Goal: Task Accomplishment & Management: Manage account settings

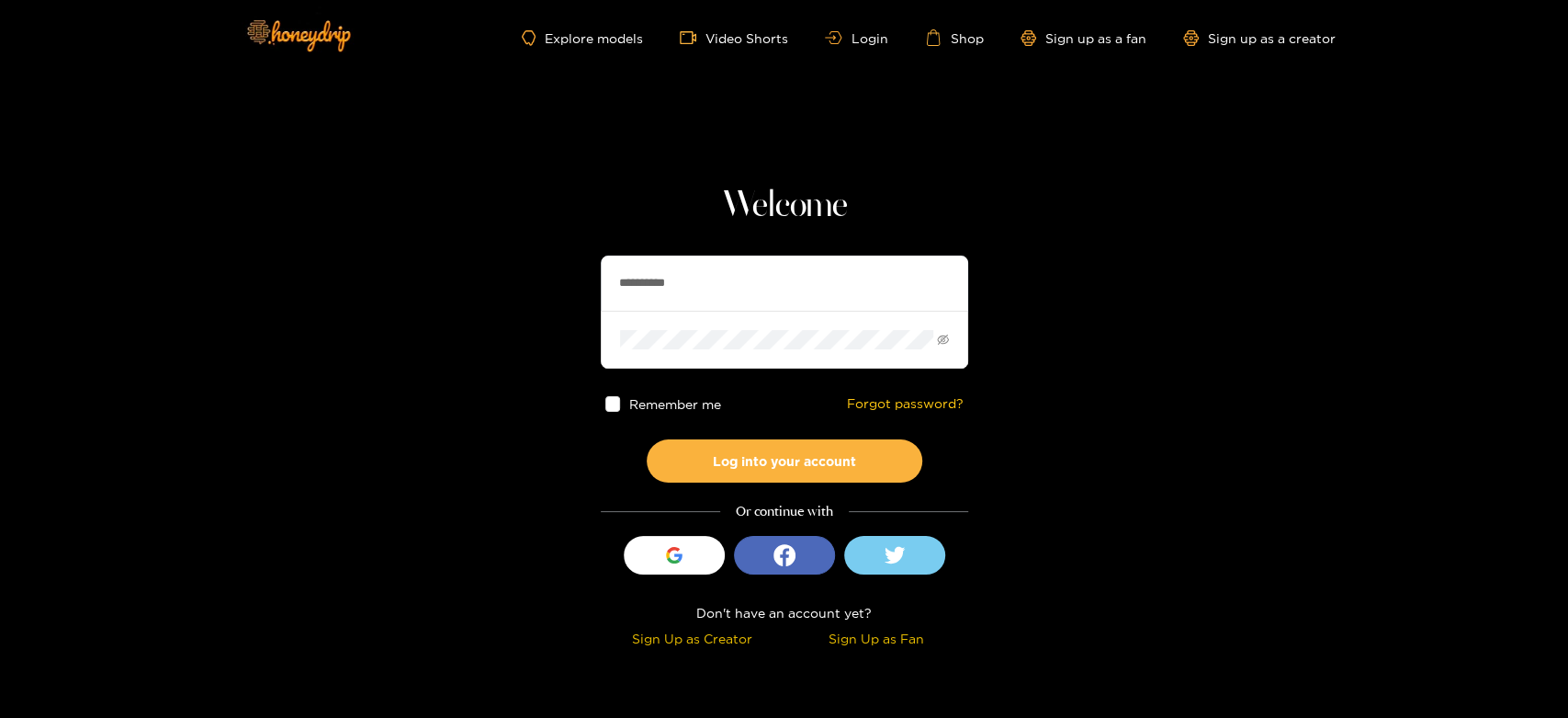
drag, startPoint x: 752, startPoint y: 263, endPoint x: 513, endPoint y: 284, distance: 239.9
click at [513, 284] on section "**********" at bounding box center [784, 326] width 1568 height 654
paste input "***"
type input "**********"
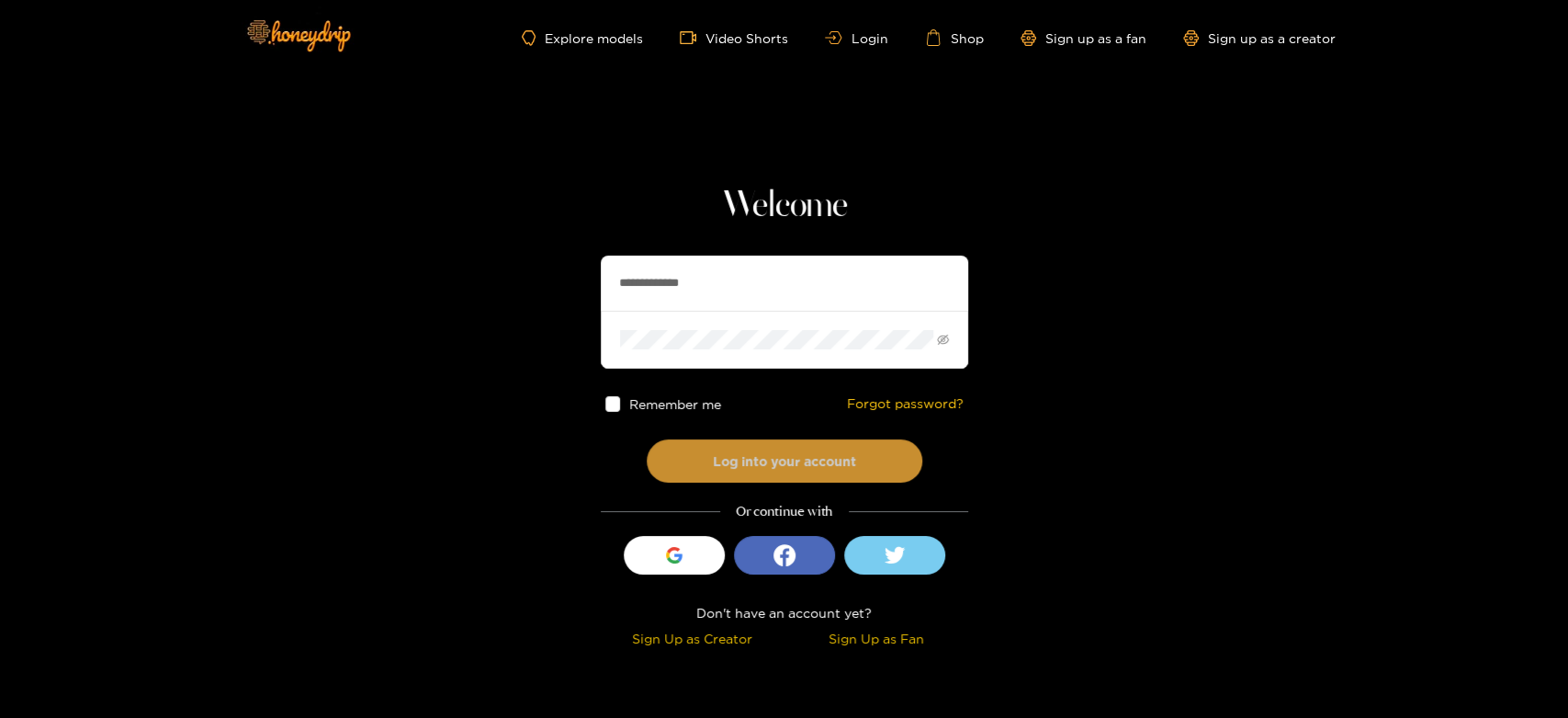
click at [774, 447] on button "Log into your account" at bounding box center [784, 461] width 276 height 44
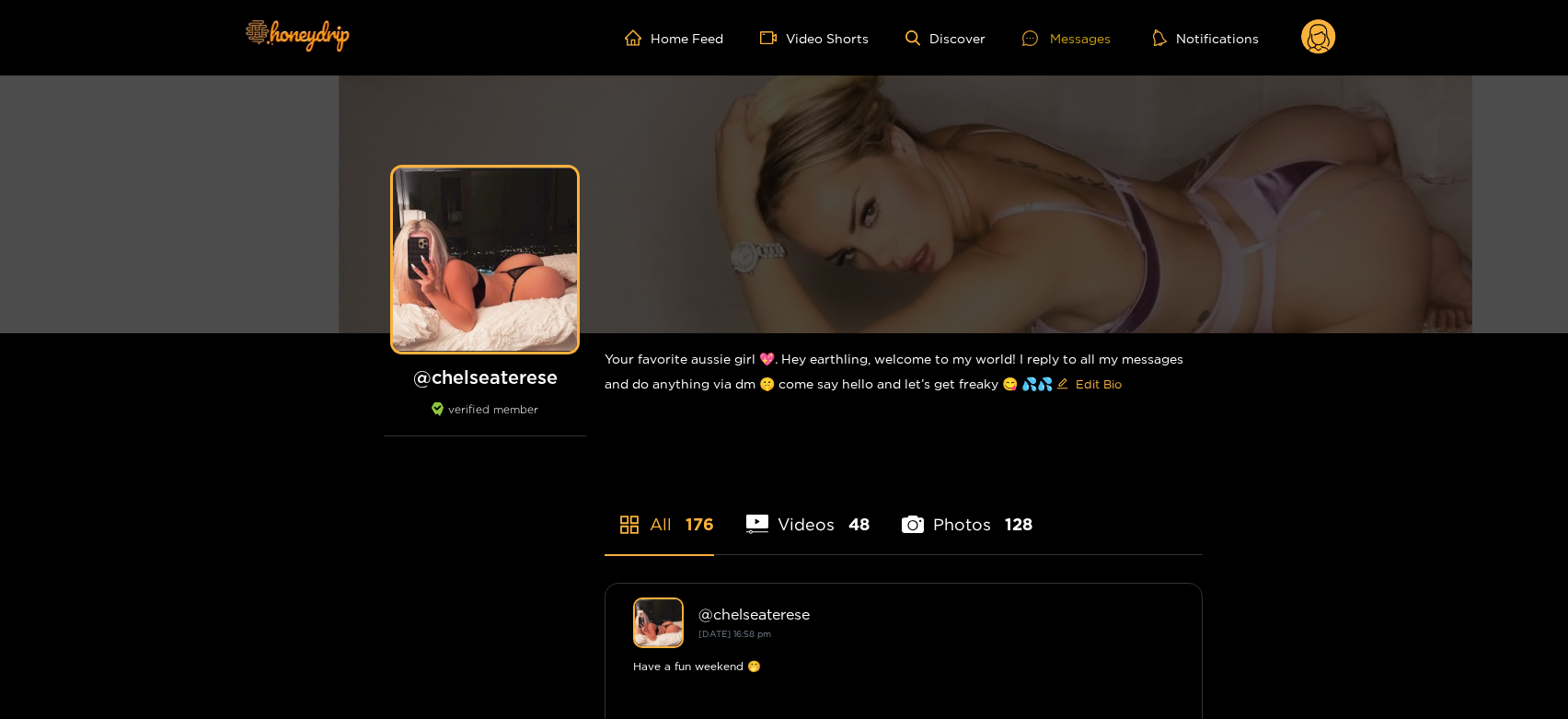
click at [1054, 28] on div "Messages" at bounding box center [1066, 38] width 88 height 21
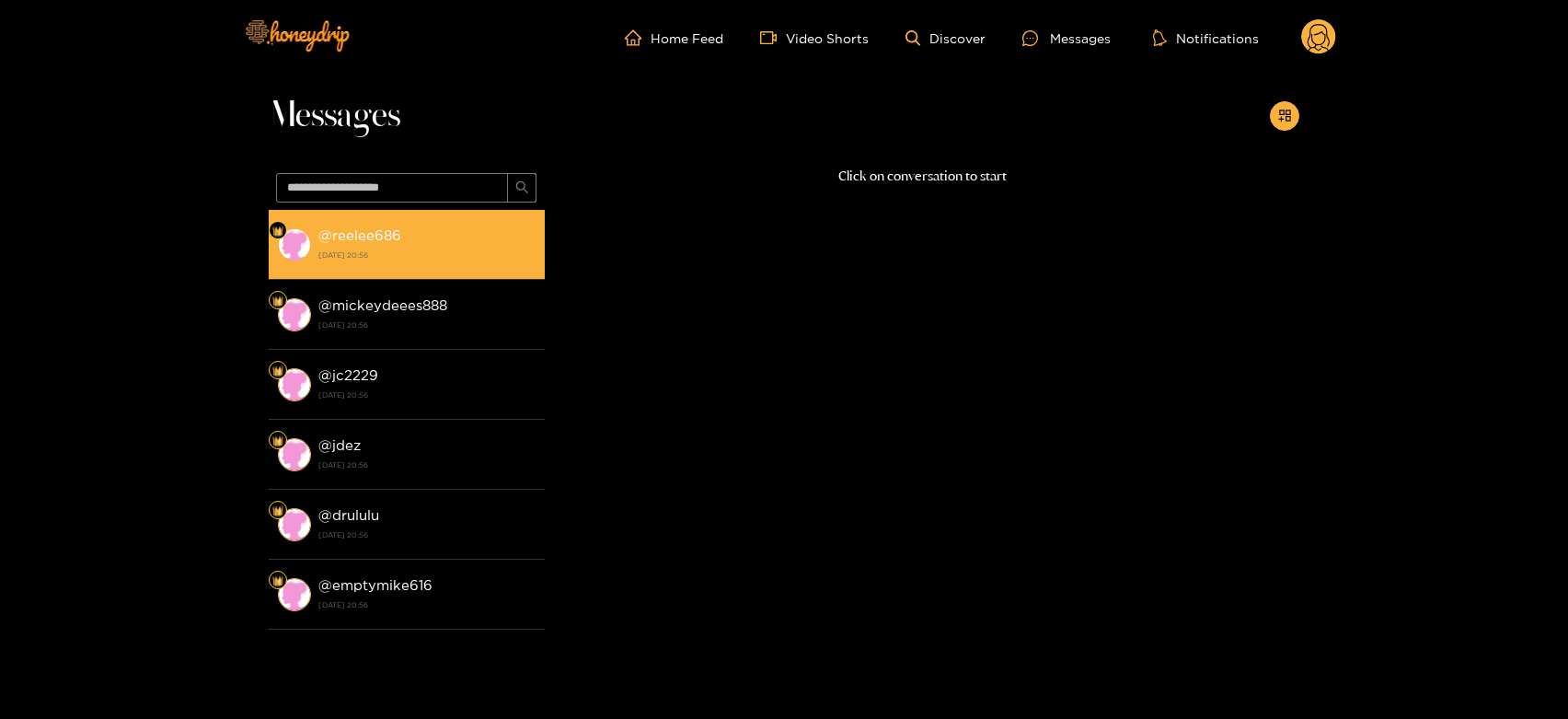
click at [423, 261] on strong "[DATE] 20:56" at bounding box center [426, 255] width 217 height 17
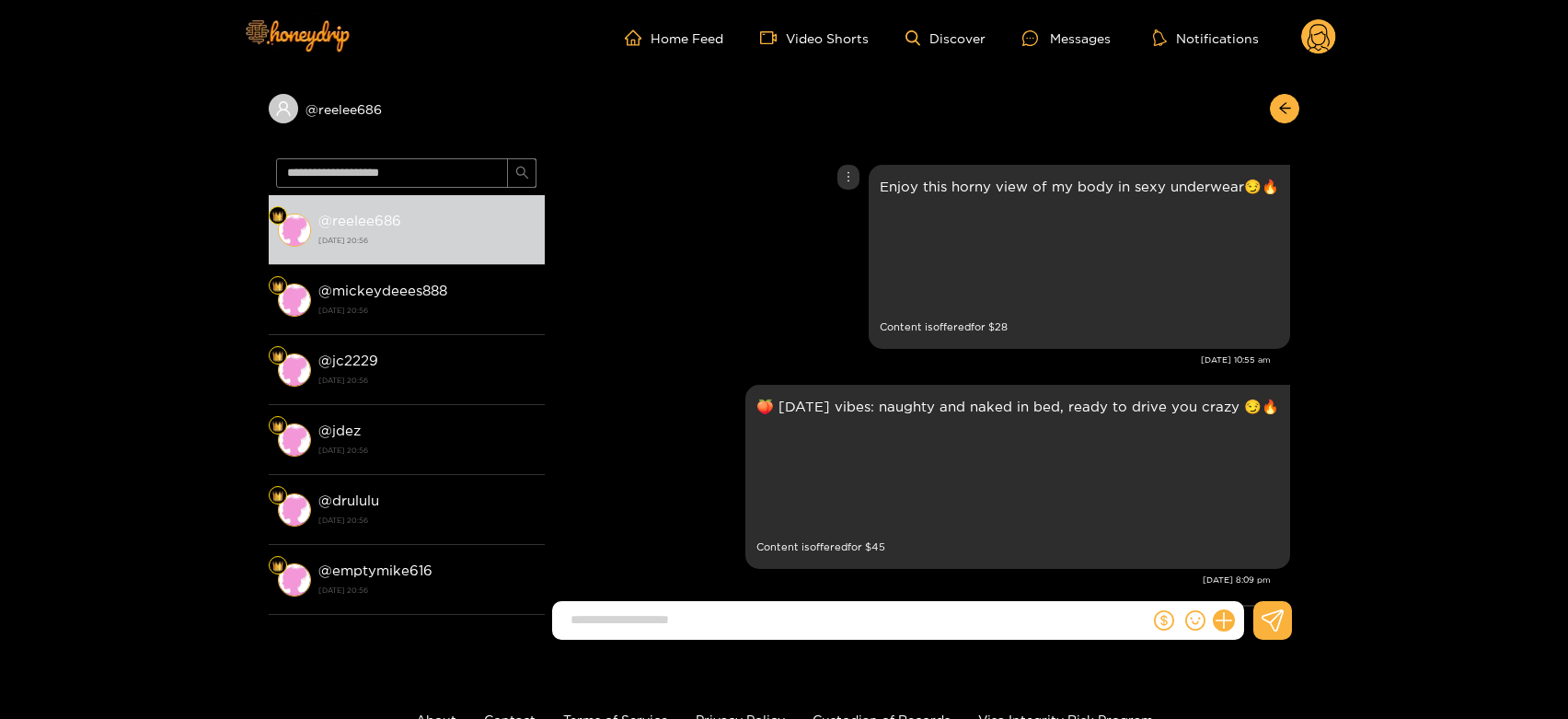
scroll to position [4123, 0]
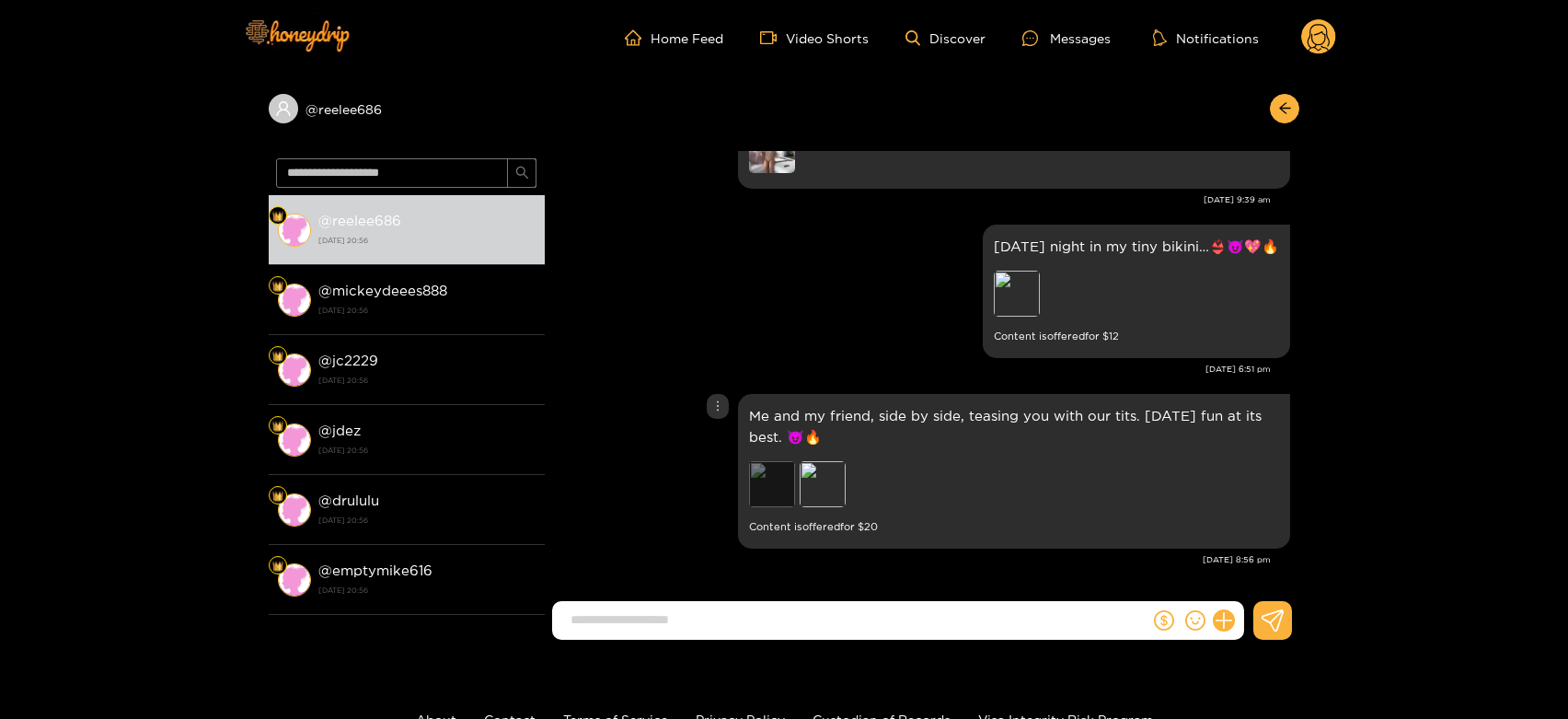
click at [770, 477] on div "Preview" at bounding box center [772, 483] width 46 height 46
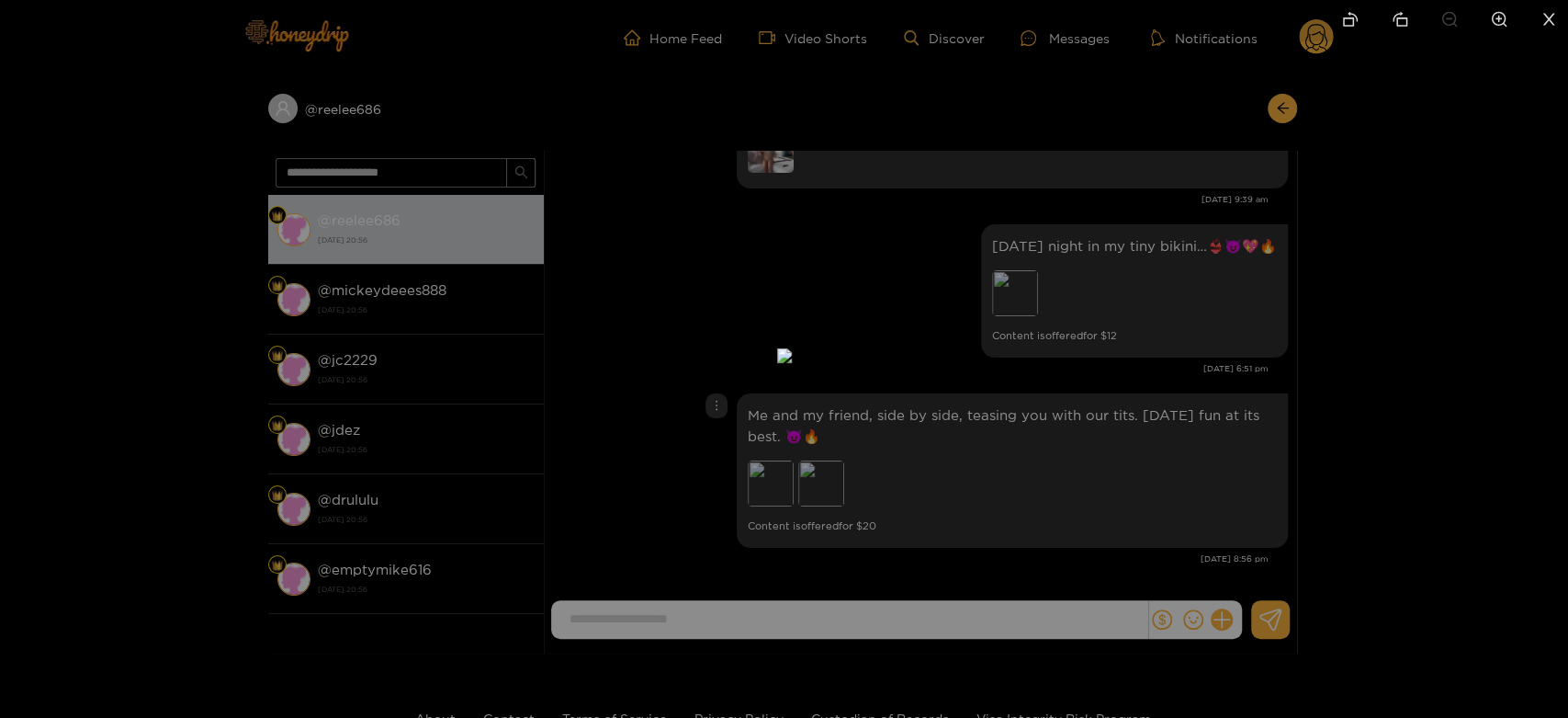
click at [1102, 463] on div at bounding box center [784, 359] width 1568 height 718
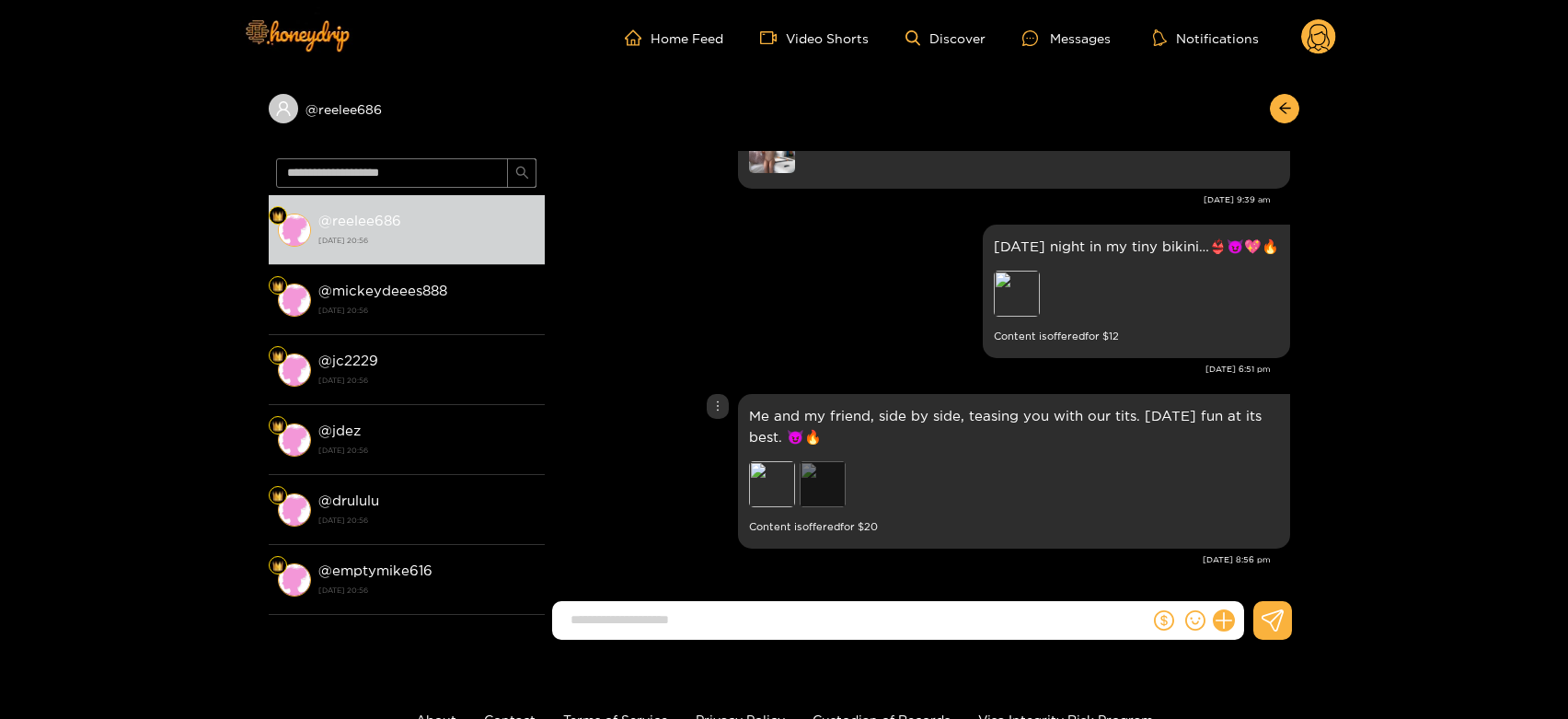
click at [828, 498] on div "Preview" at bounding box center [822, 483] width 46 height 46
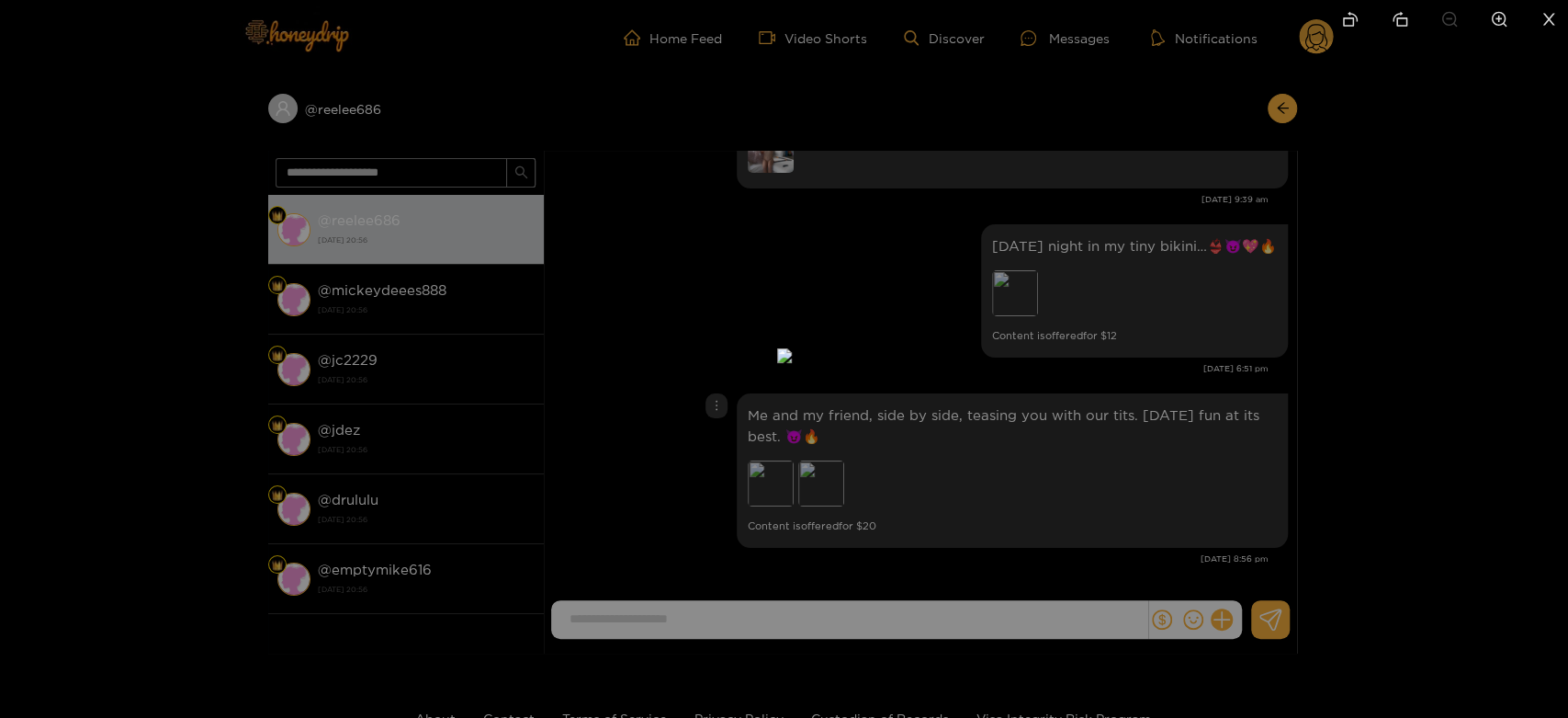
click at [1462, 401] on div at bounding box center [784, 359] width 1568 height 718
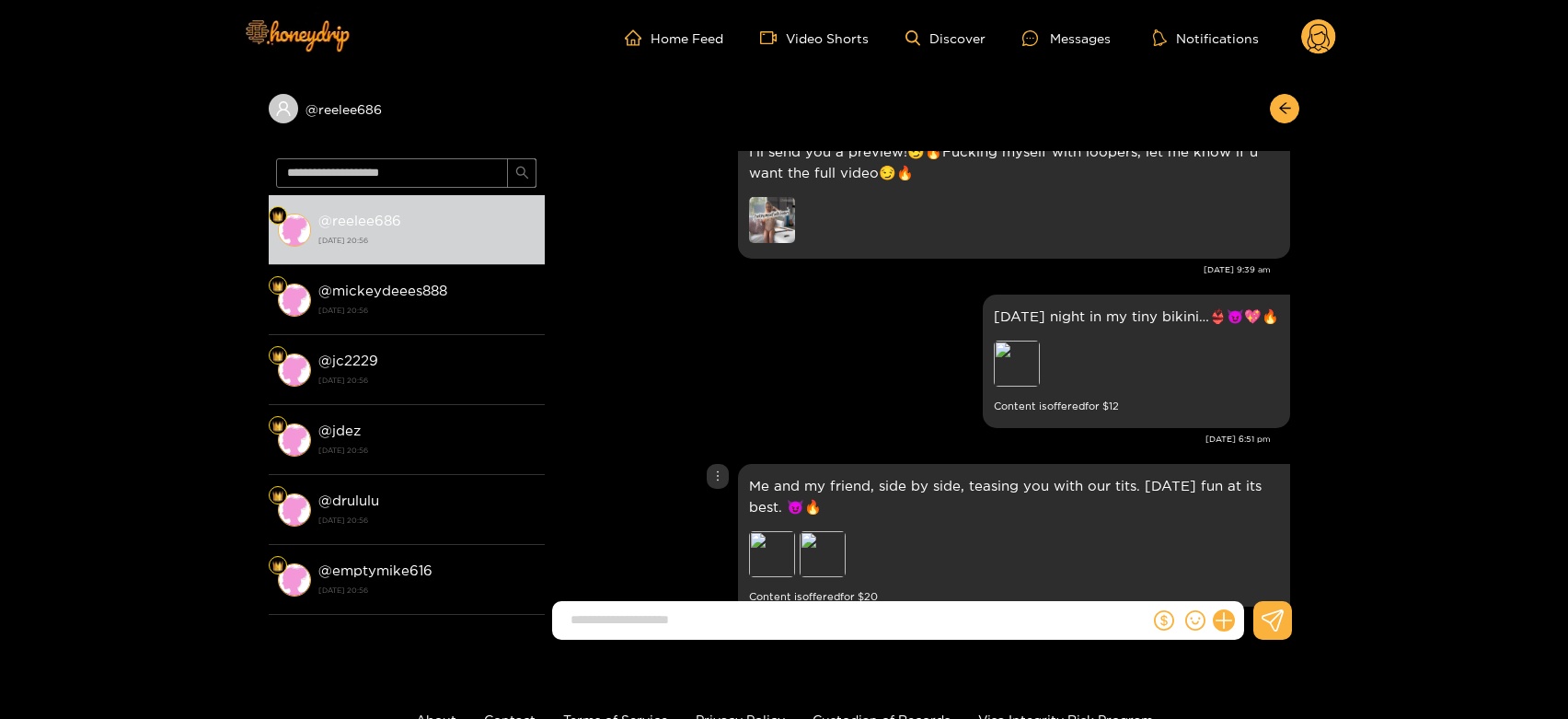
scroll to position [4021, 0]
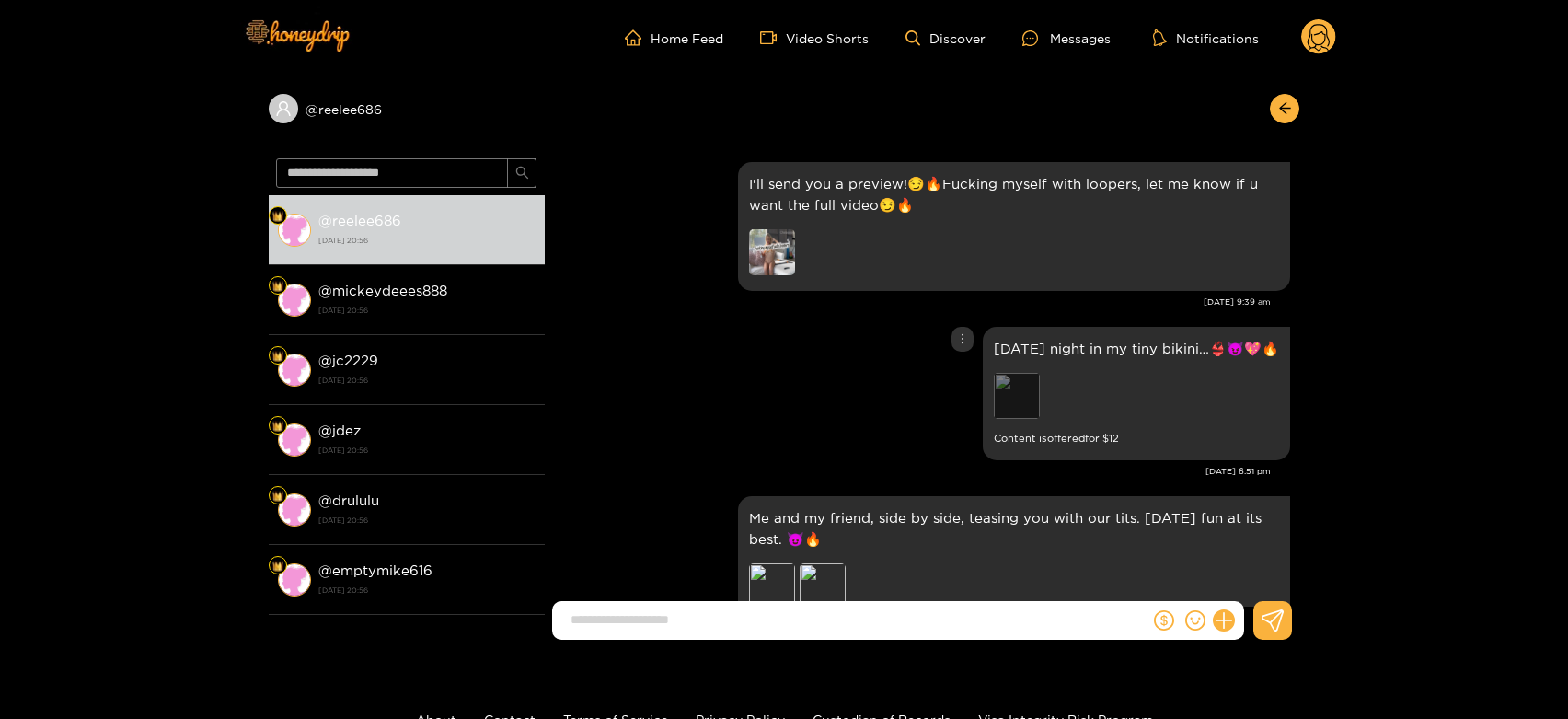
click at [1022, 407] on div "Preview" at bounding box center [1016, 395] width 46 height 46
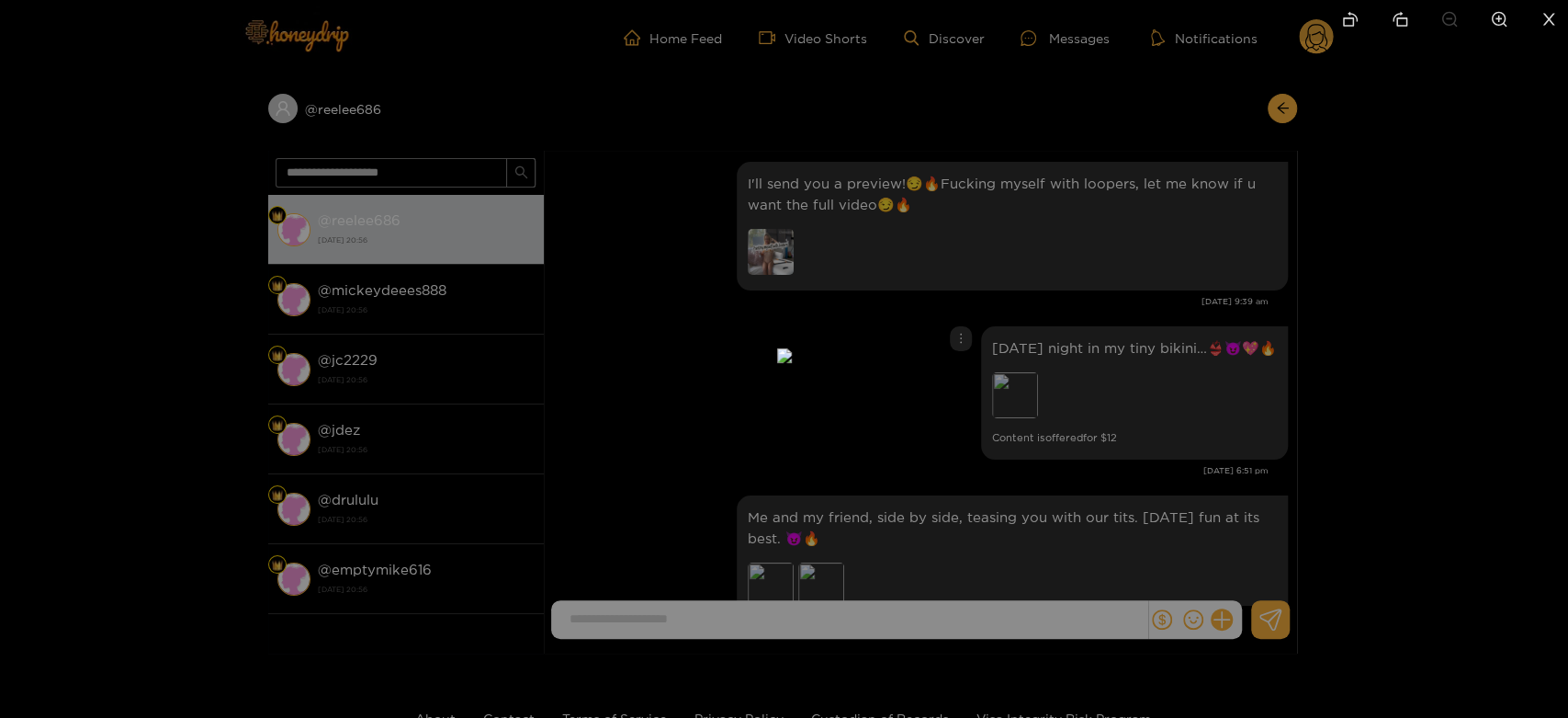
click at [1179, 434] on div at bounding box center [784, 359] width 1568 height 718
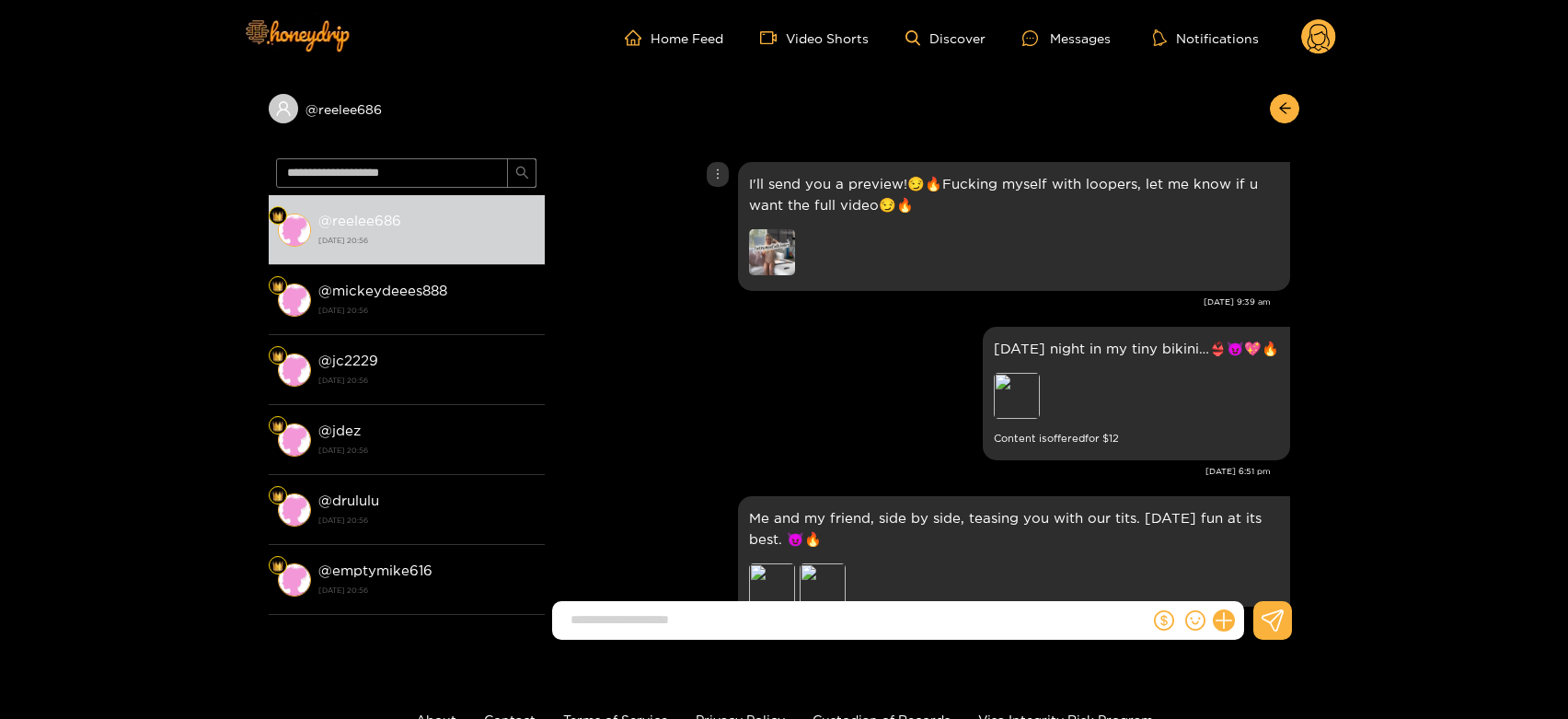
click at [784, 262] on img at bounding box center [772, 252] width 46 height 46
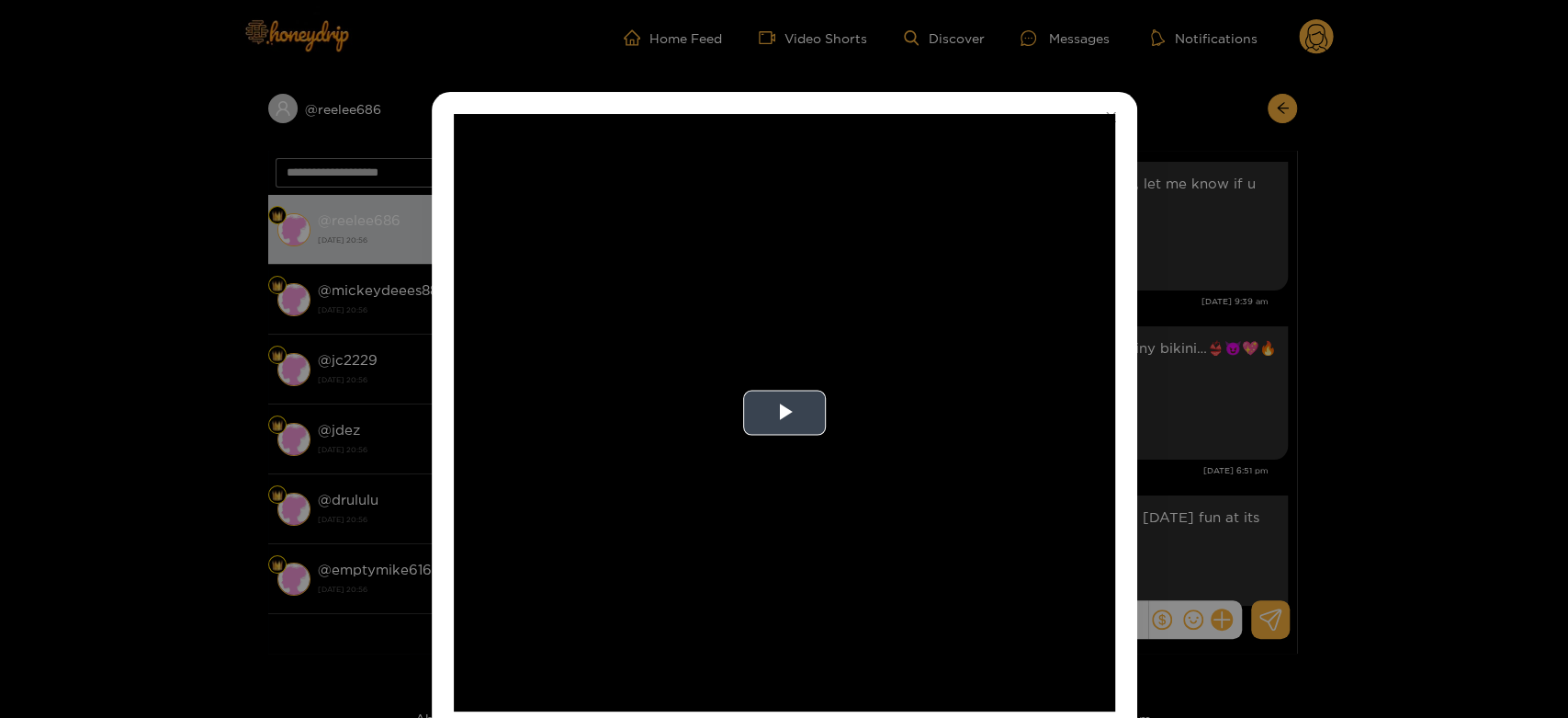
click at [992, 323] on video "Video Player" at bounding box center [784, 412] width 661 height 597
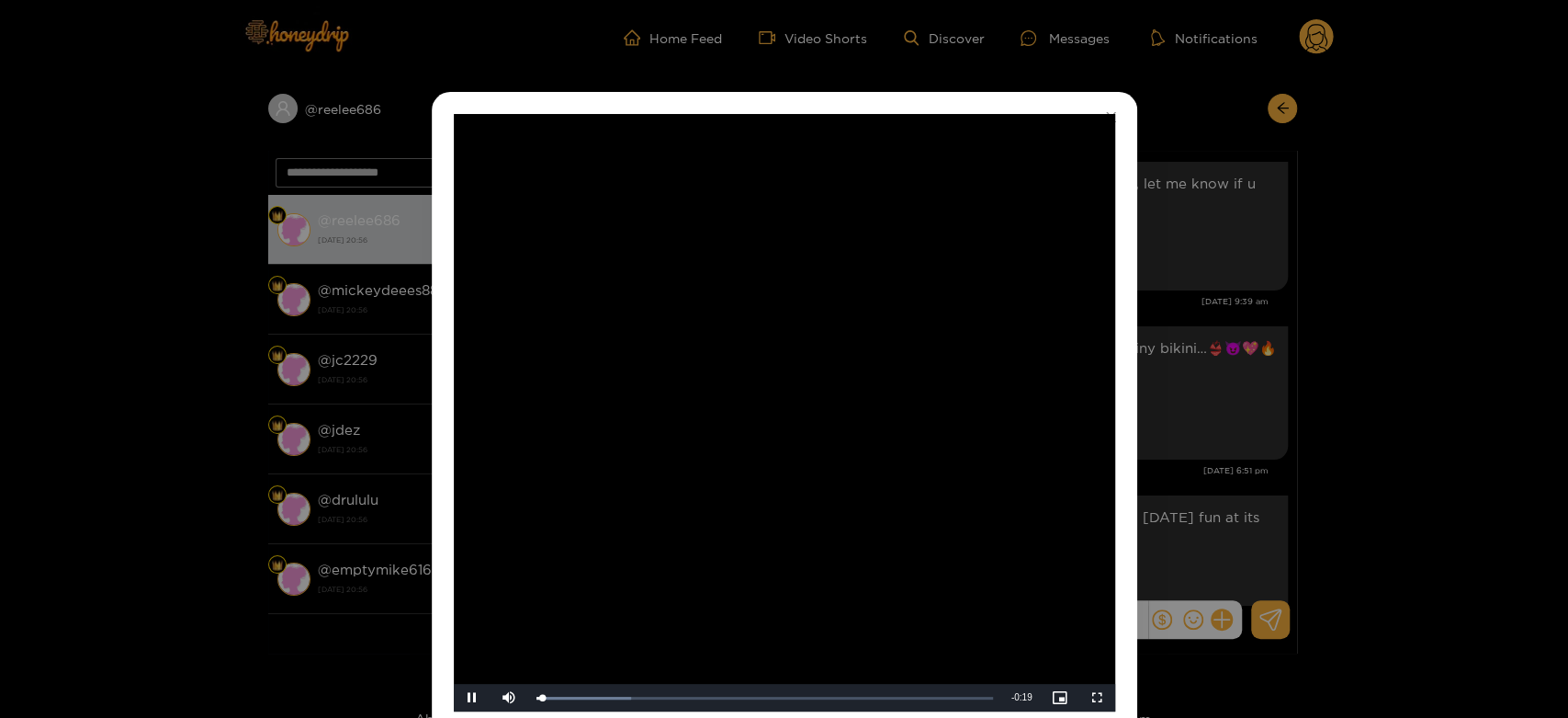
click at [883, 387] on video "Video Player" at bounding box center [784, 412] width 661 height 597
click at [1502, 325] on div "**********" at bounding box center [784, 359] width 1568 height 718
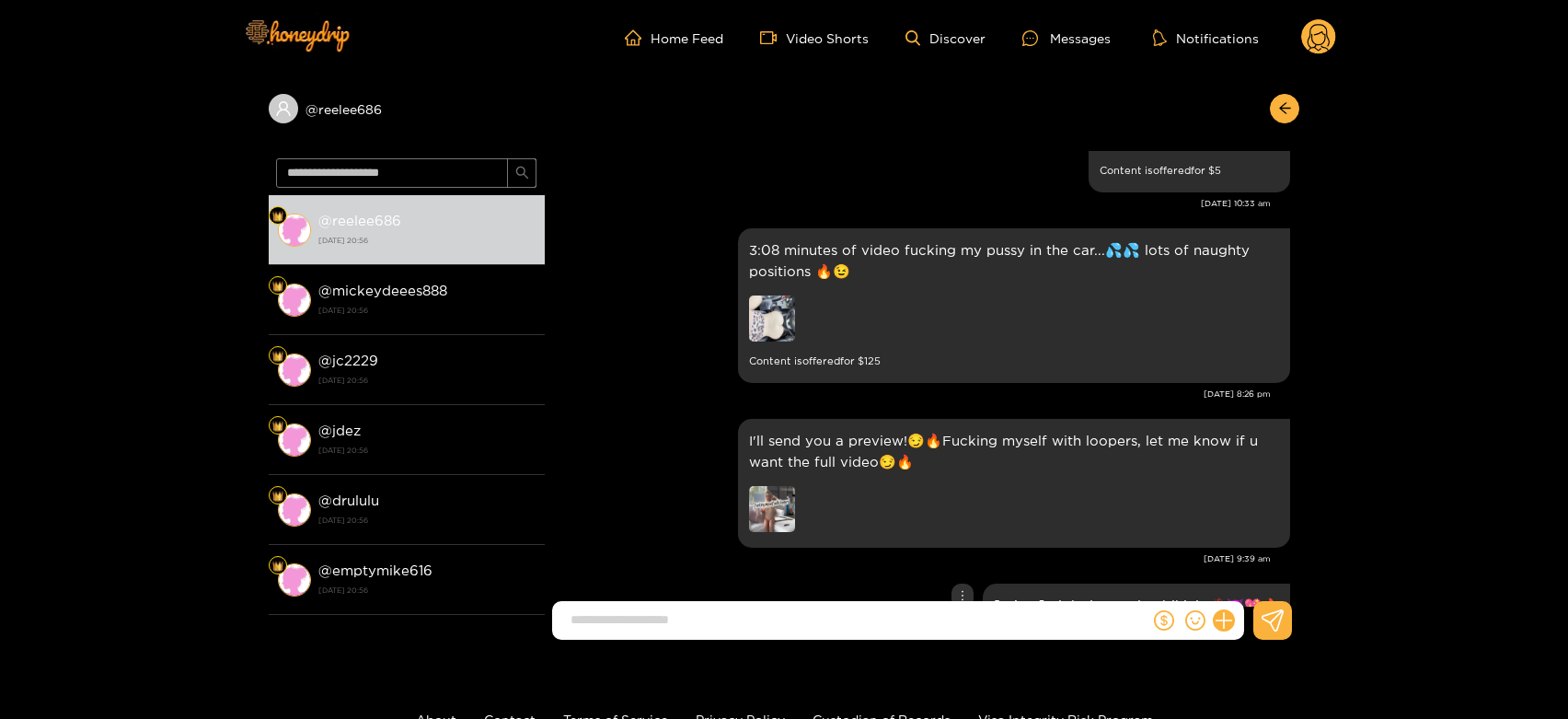
scroll to position [3715, 0]
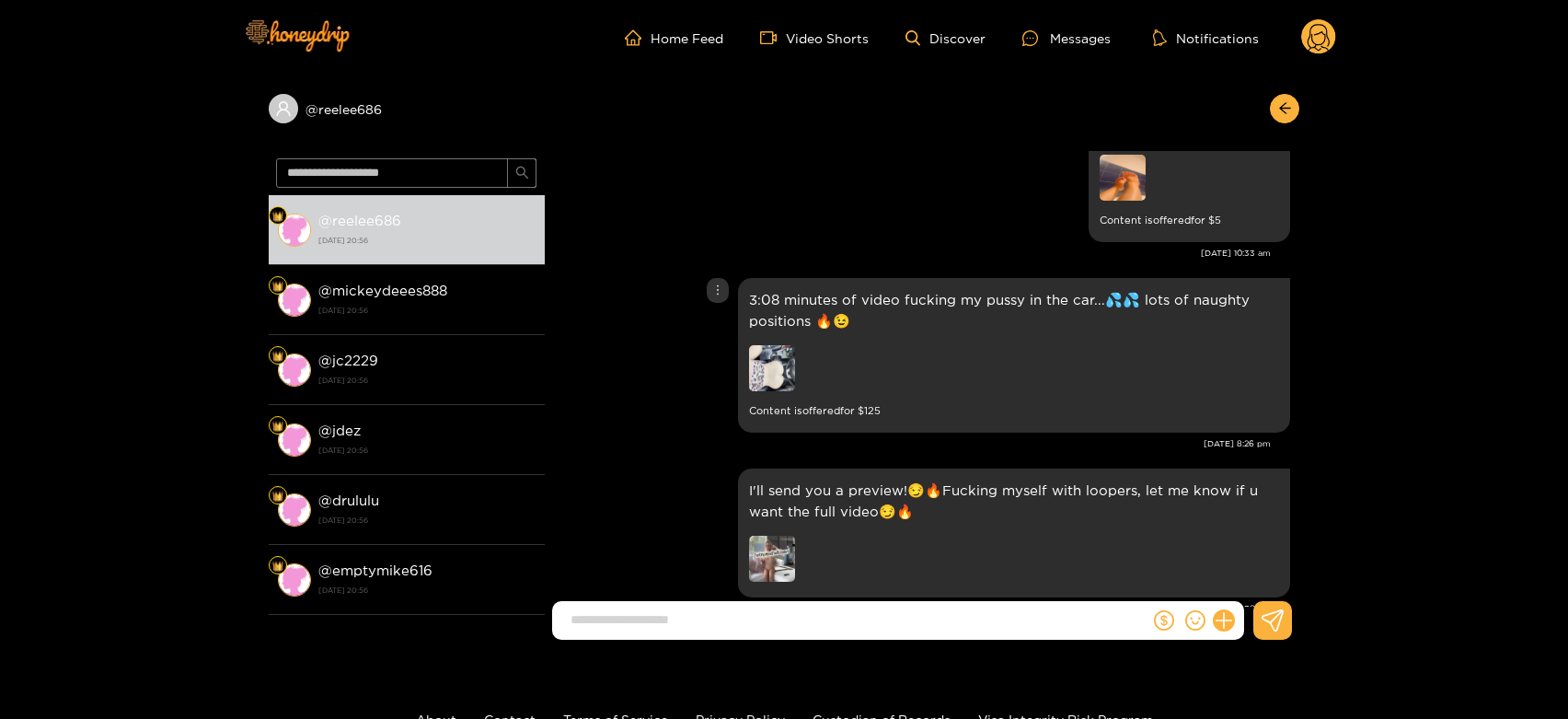
click at [772, 372] on img at bounding box center [772, 367] width 46 height 46
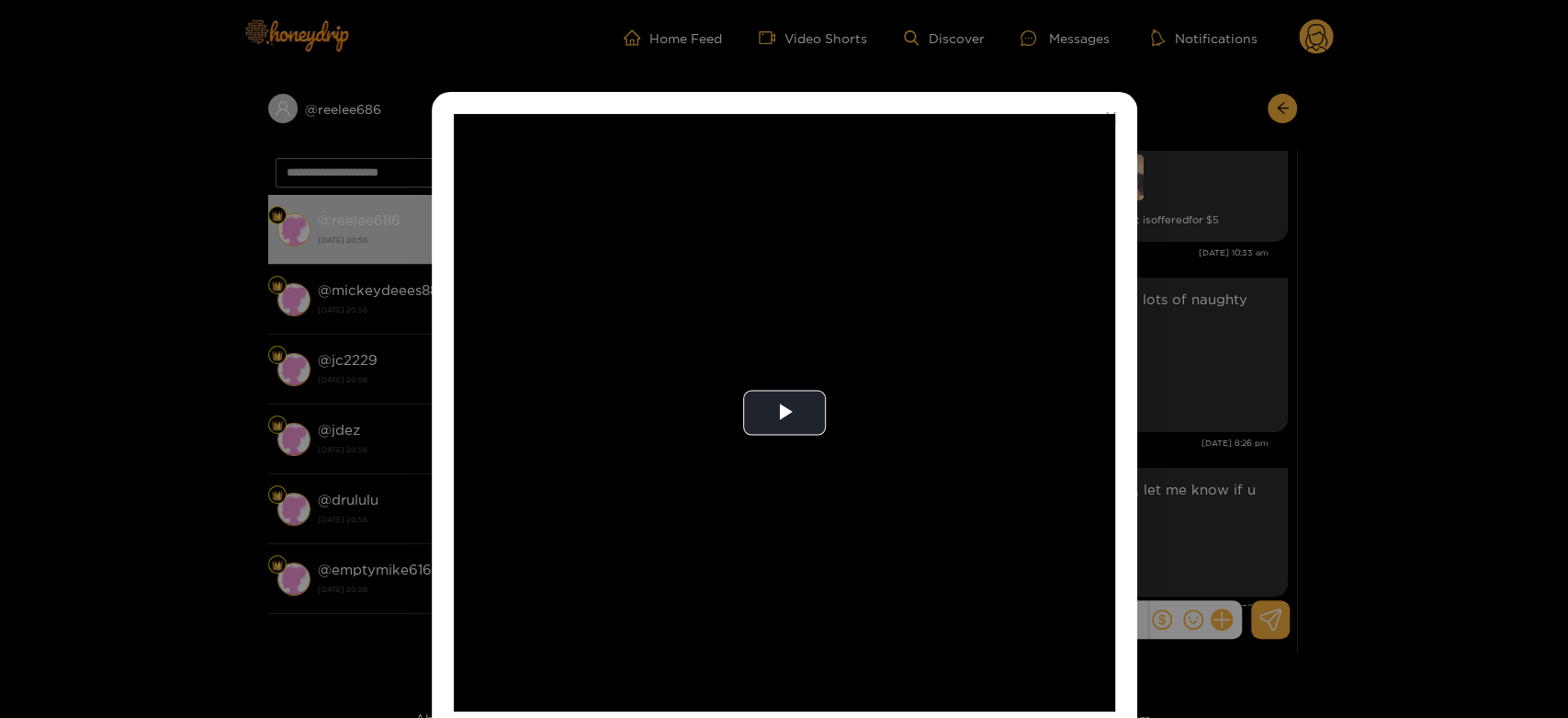
click at [770, 372] on video "Video Player" at bounding box center [784, 412] width 661 height 597
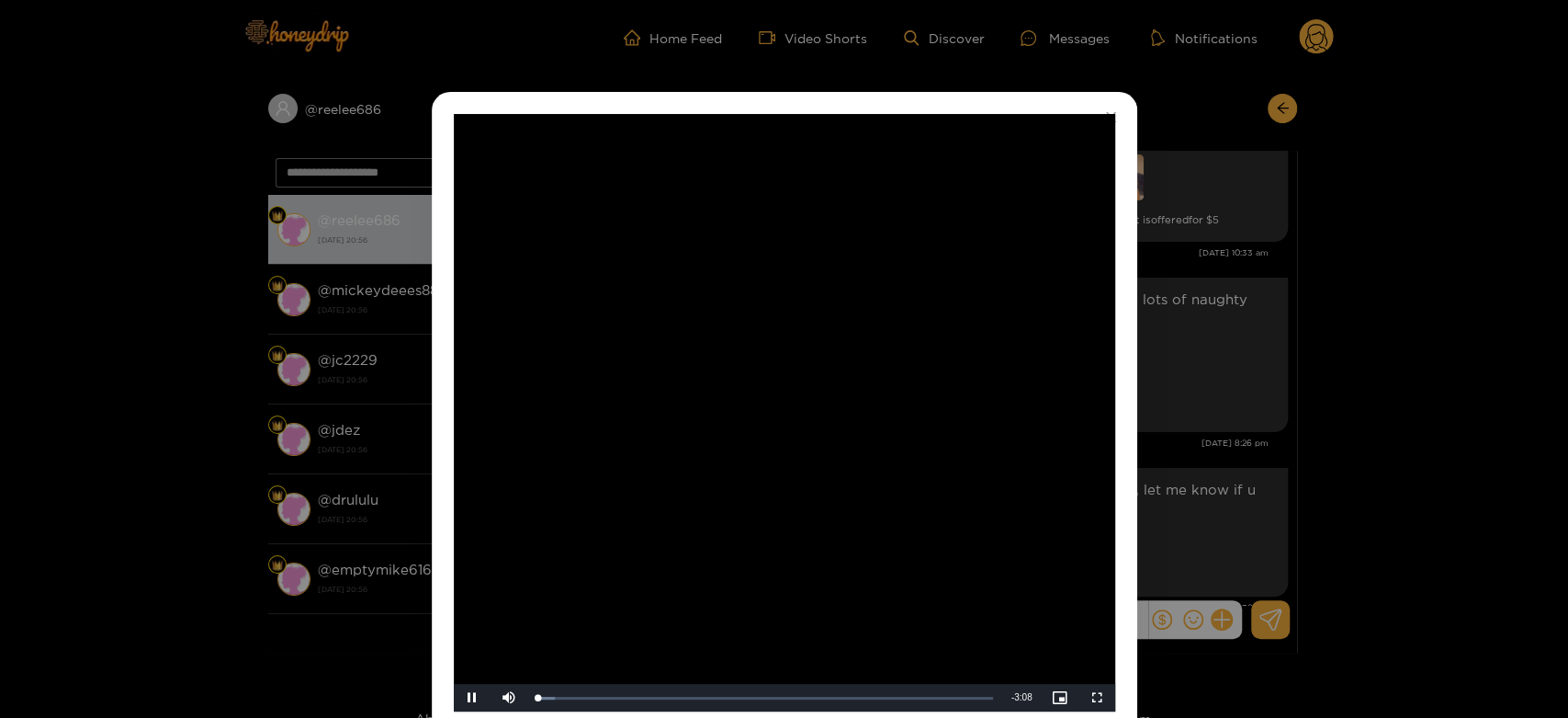
click at [770, 372] on video "Video Player" at bounding box center [784, 412] width 661 height 597
click at [1278, 364] on div "**********" at bounding box center [784, 359] width 1568 height 718
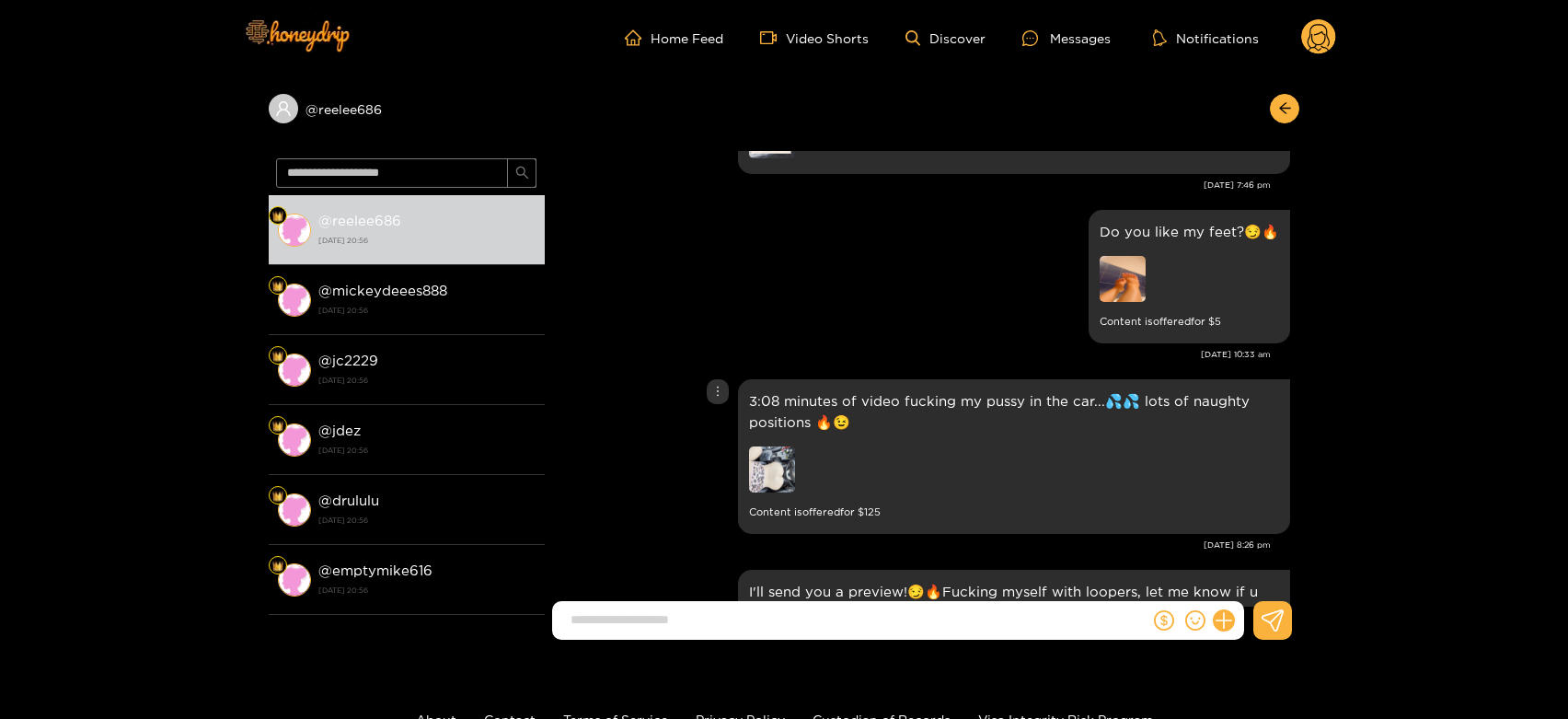
scroll to position [3612, 0]
click at [1134, 282] on img at bounding box center [1122, 279] width 46 height 46
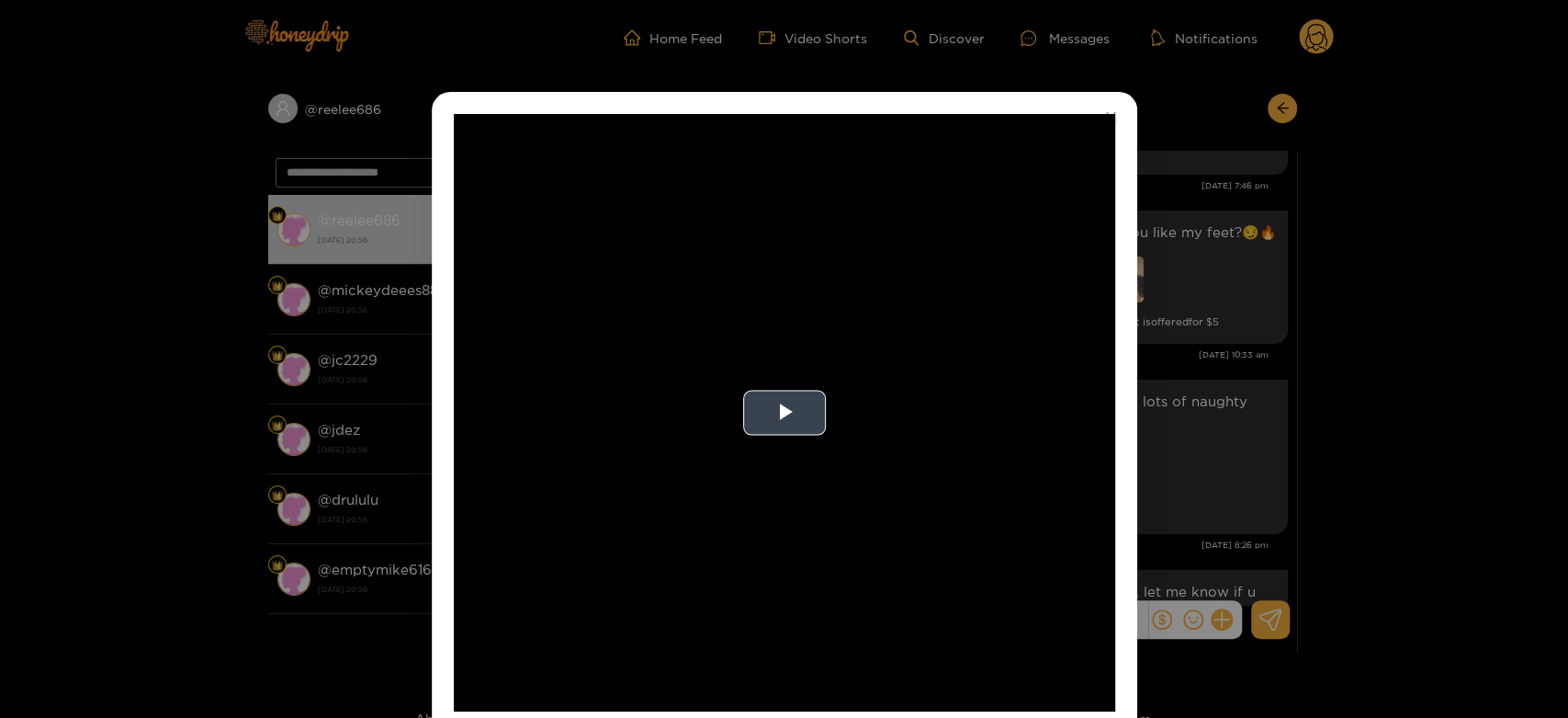
click at [966, 417] on video "Video Player" at bounding box center [784, 412] width 661 height 597
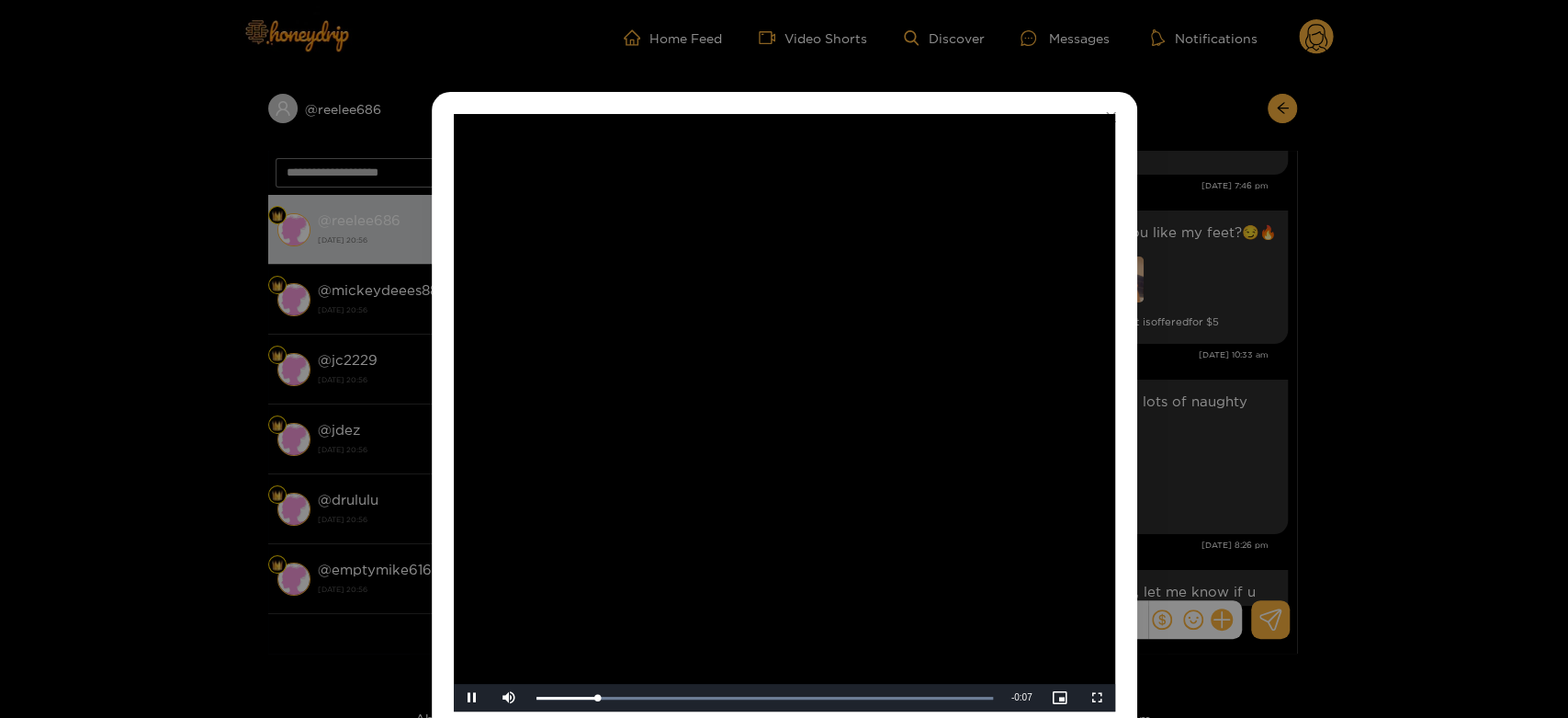
click at [965, 417] on video "Video Player" at bounding box center [784, 412] width 661 height 597
click at [1353, 374] on div "**********" at bounding box center [784, 359] width 1568 height 718
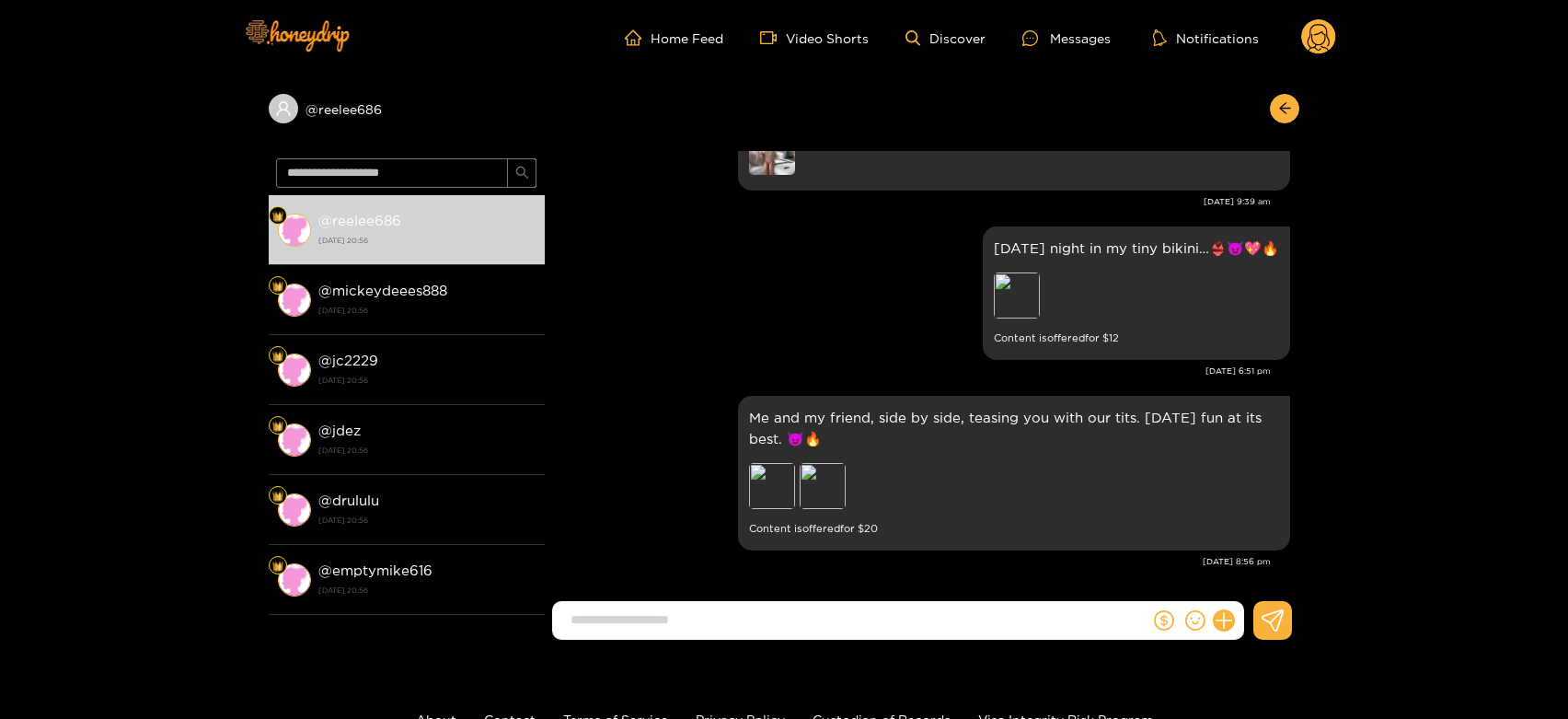
scroll to position [4123, 0]
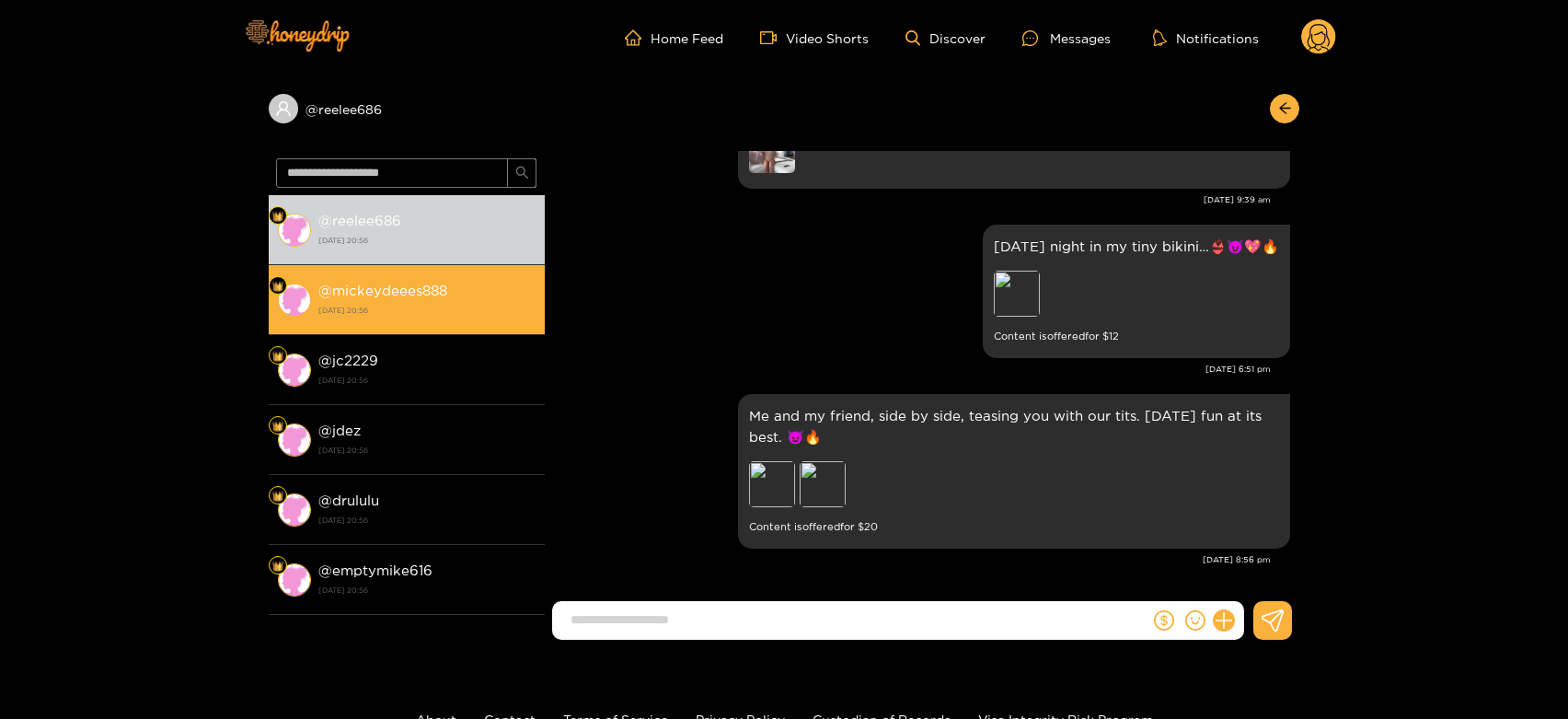
click at [455, 330] on li "@ mickeydeees888 [DATE] 20:56" at bounding box center [406, 300] width 276 height 70
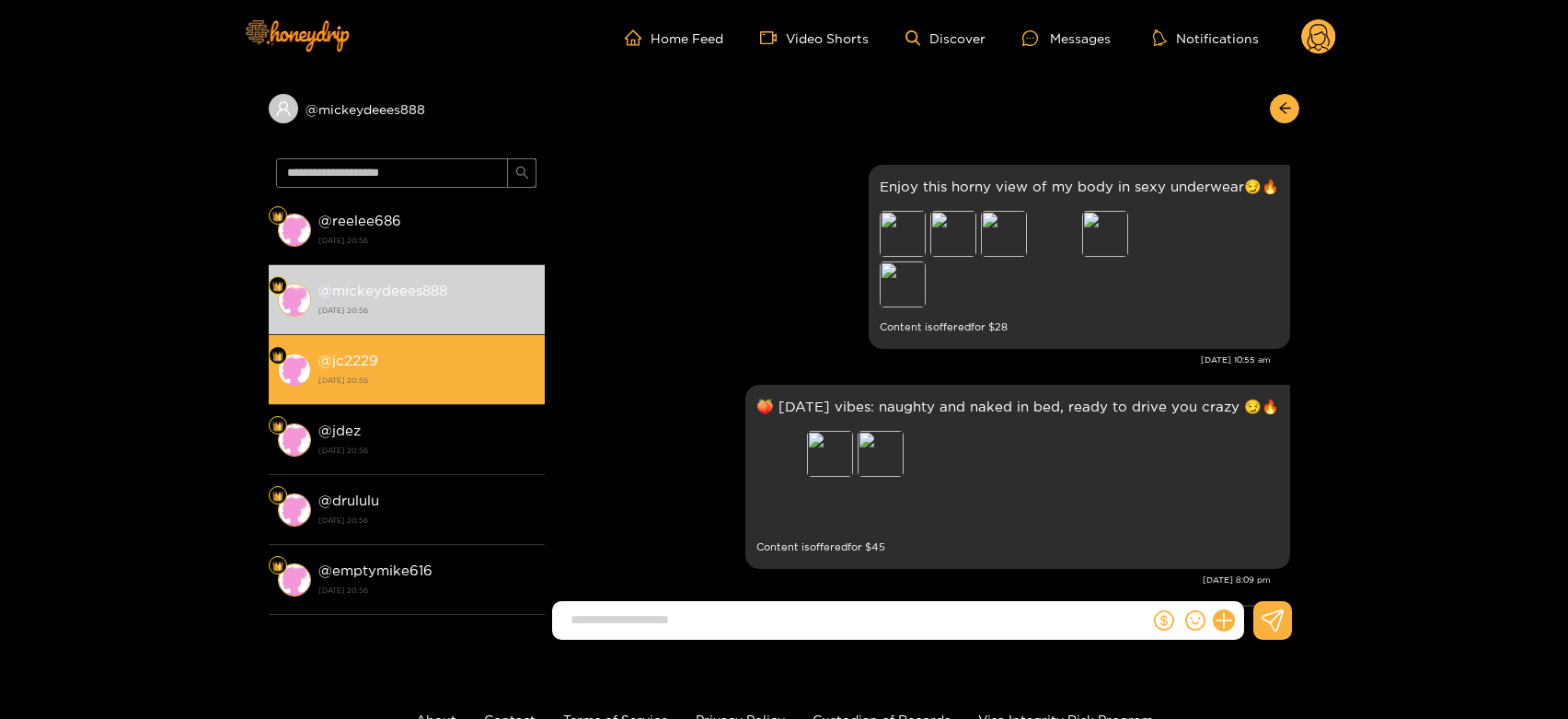
scroll to position [4123, 0]
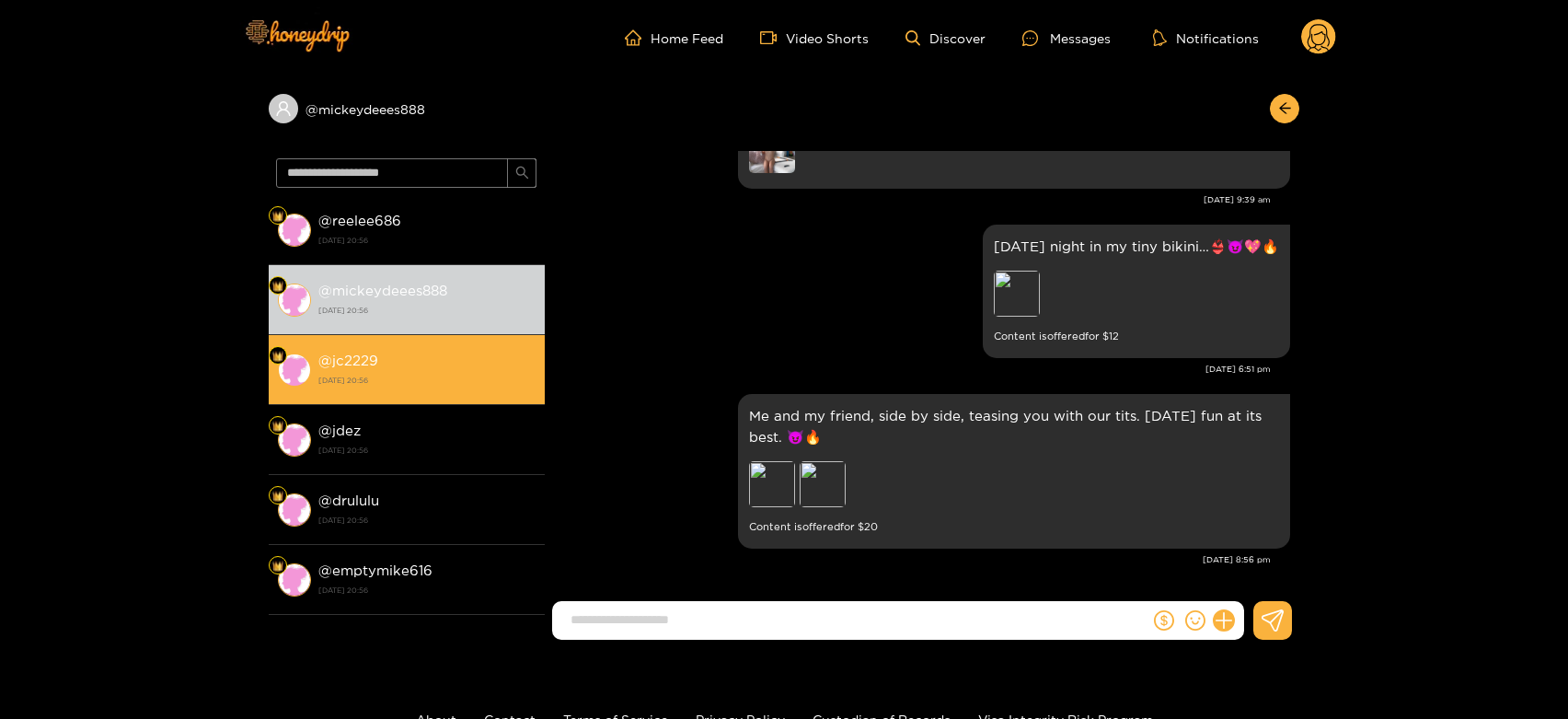
click at [449, 362] on div "@ jc2229 [DATE] 20:56" at bounding box center [426, 369] width 217 height 42
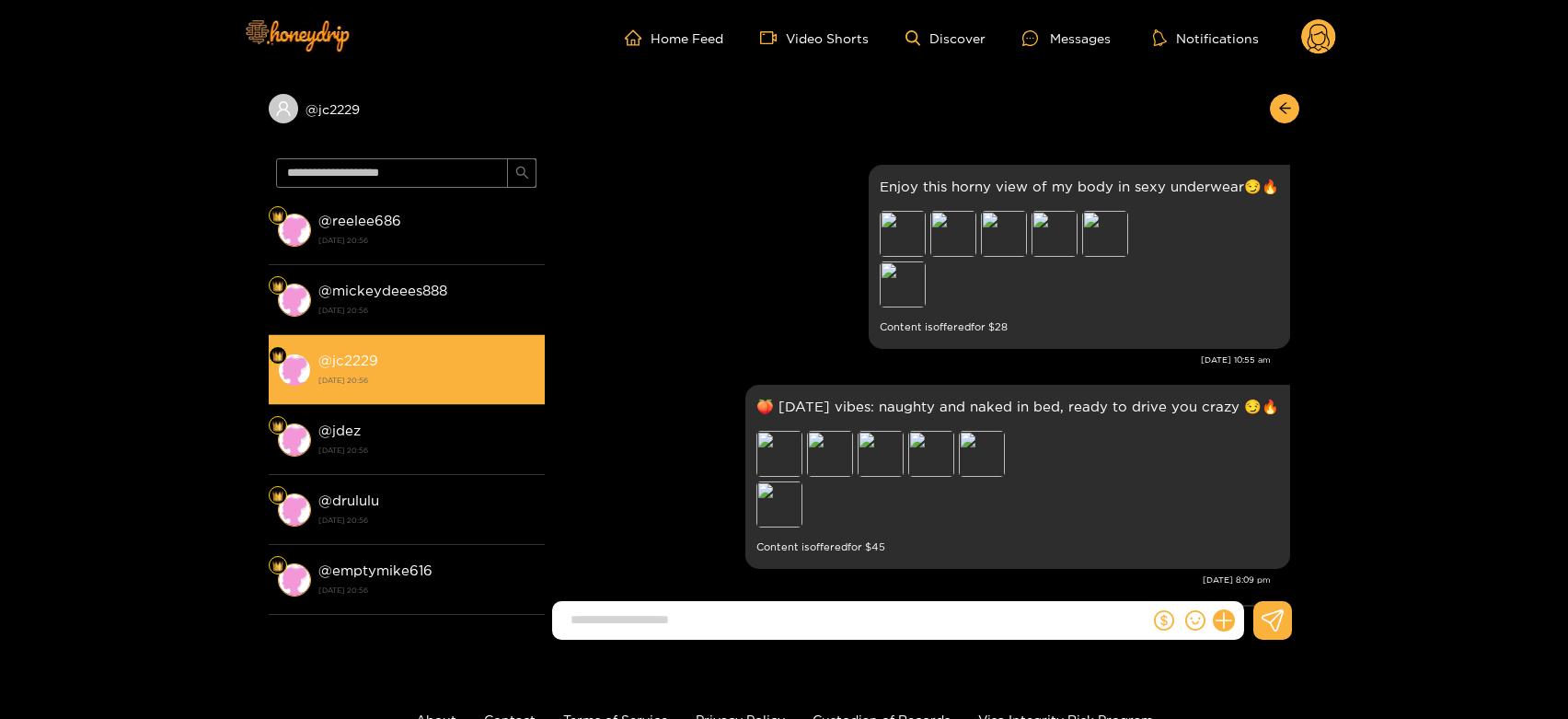
scroll to position [4123, 0]
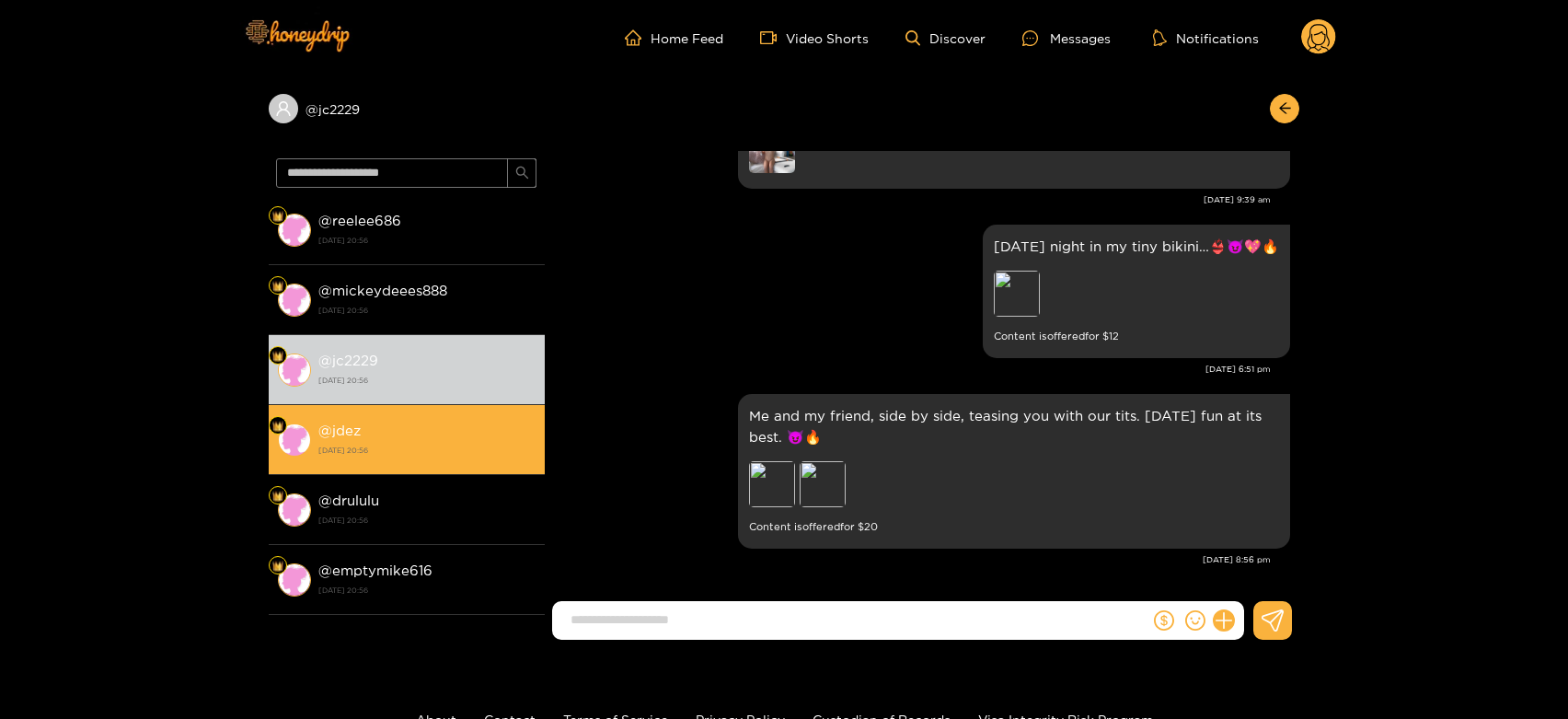
click at [439, 422] on div "@ jdez [DATE] 20:56" at bounding box center [426, 440] width 217 height 42
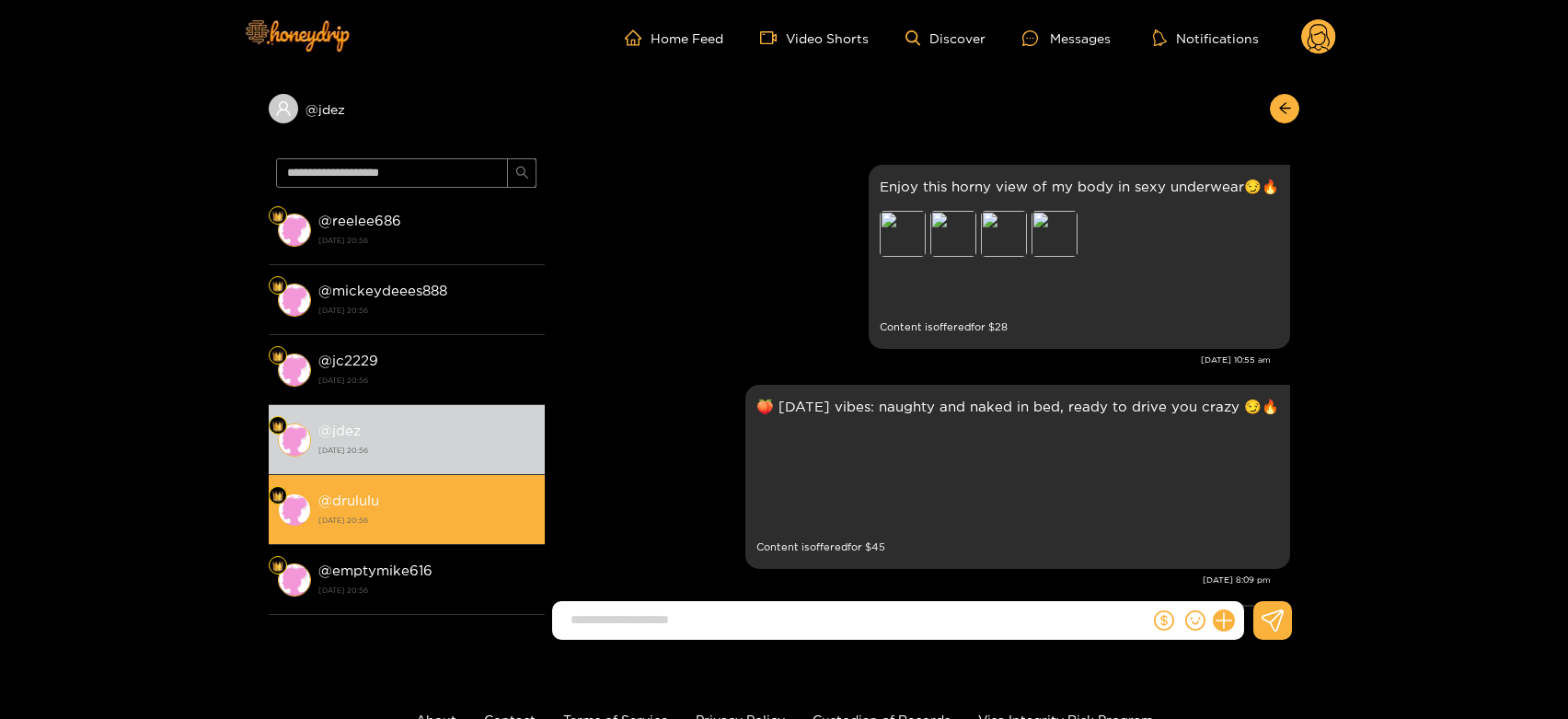
scroll to position [4123, 0]
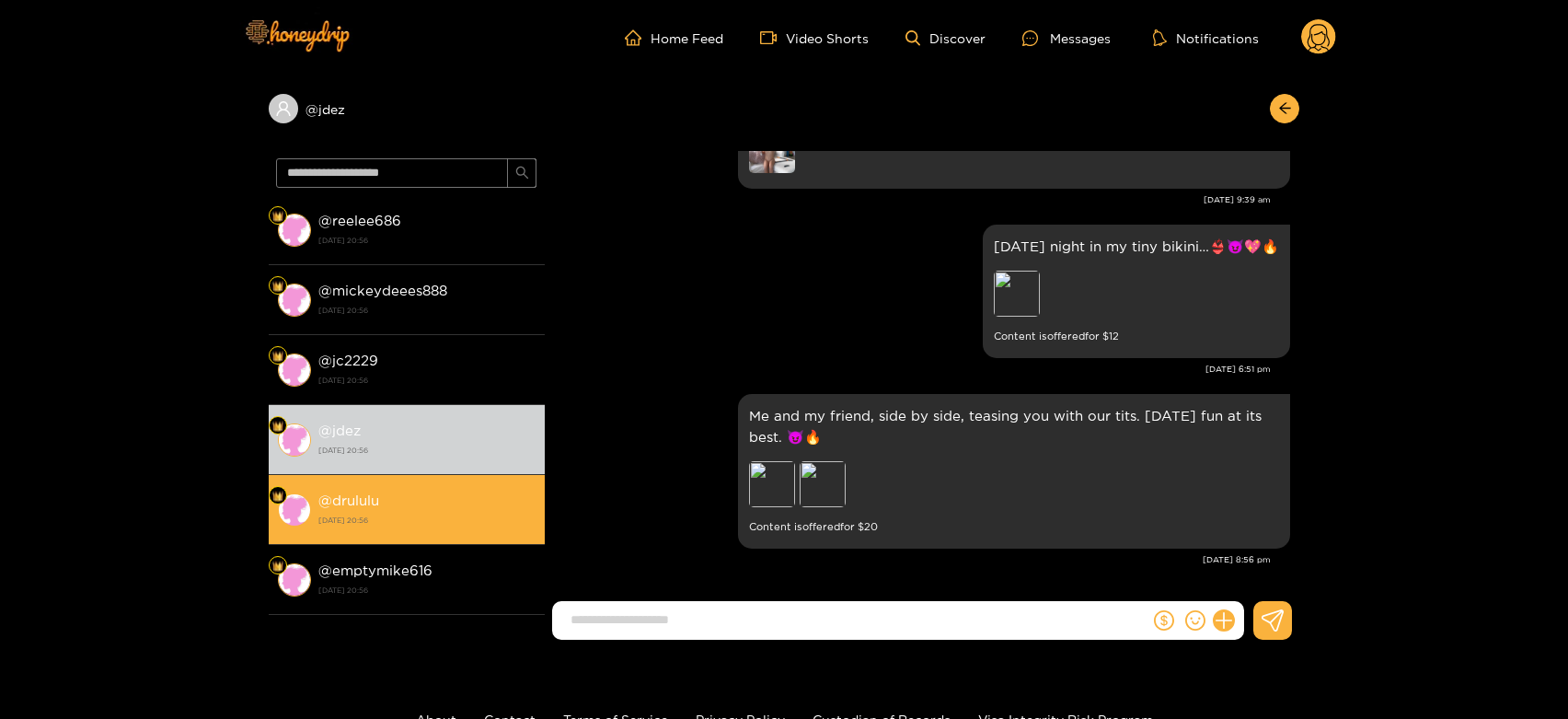
click at [431, 476] on li "@ drululu [DATE] 20:56" at bounding box center [406, 509] width 276 height 70
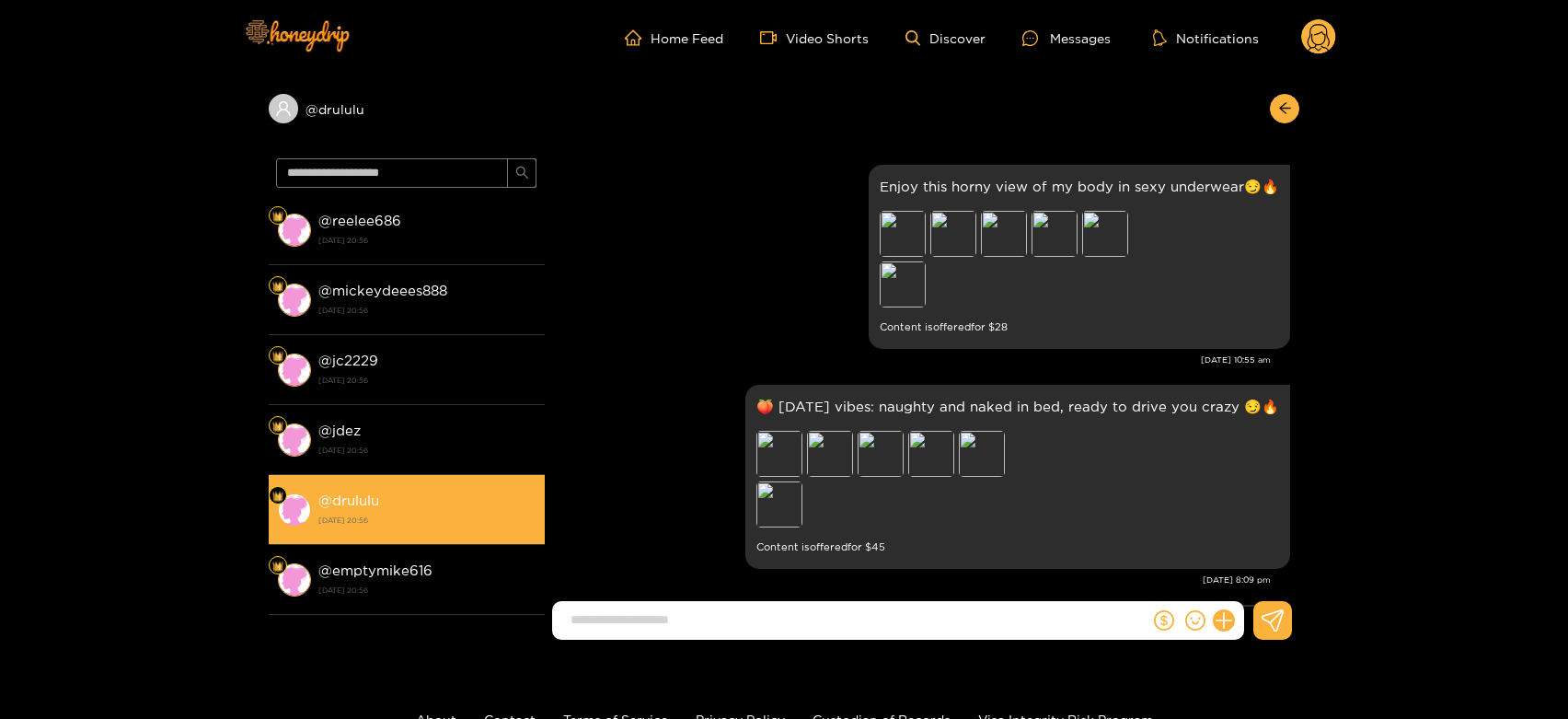
scroll to position [4123, 0]
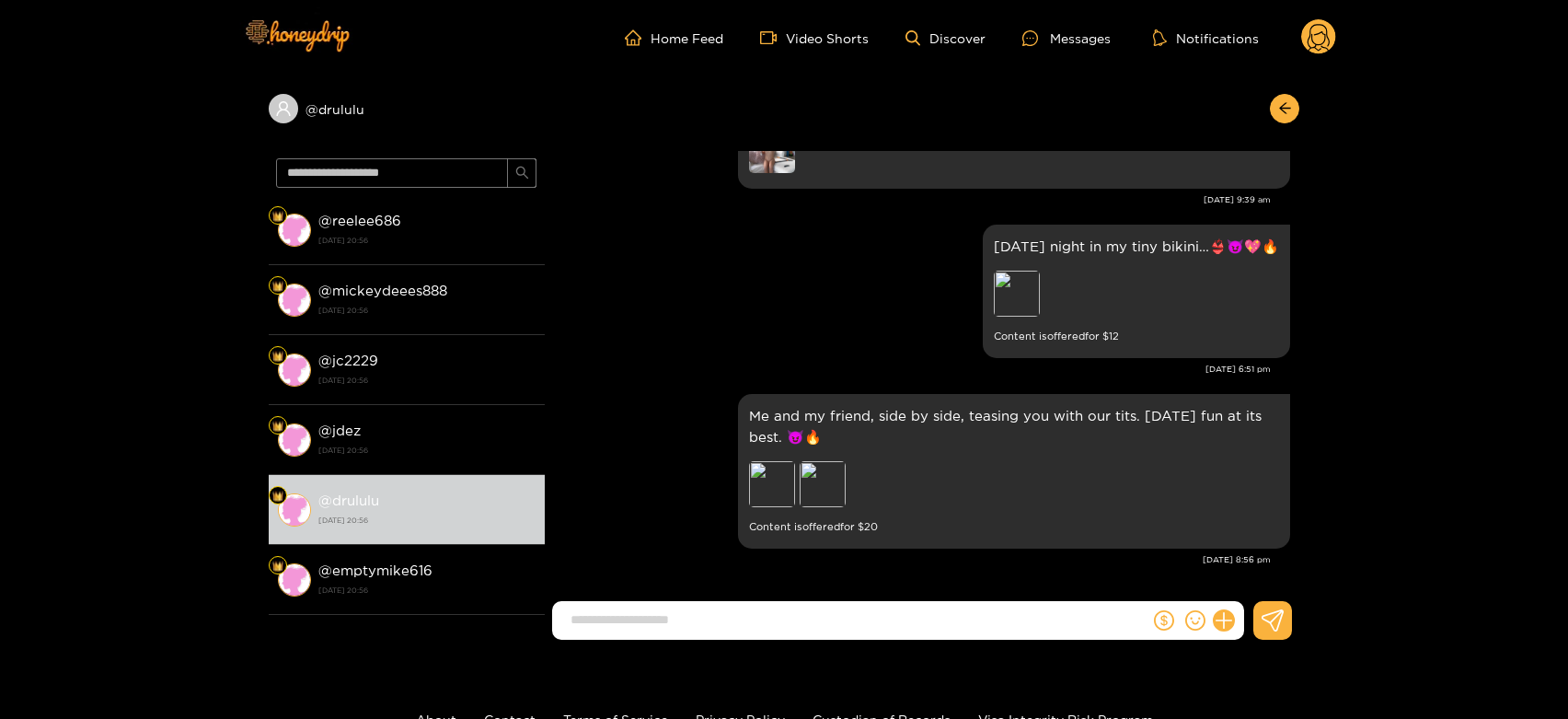
click at [1325, 33] on circle at bounding box center [1318, 37] width 35 height 35
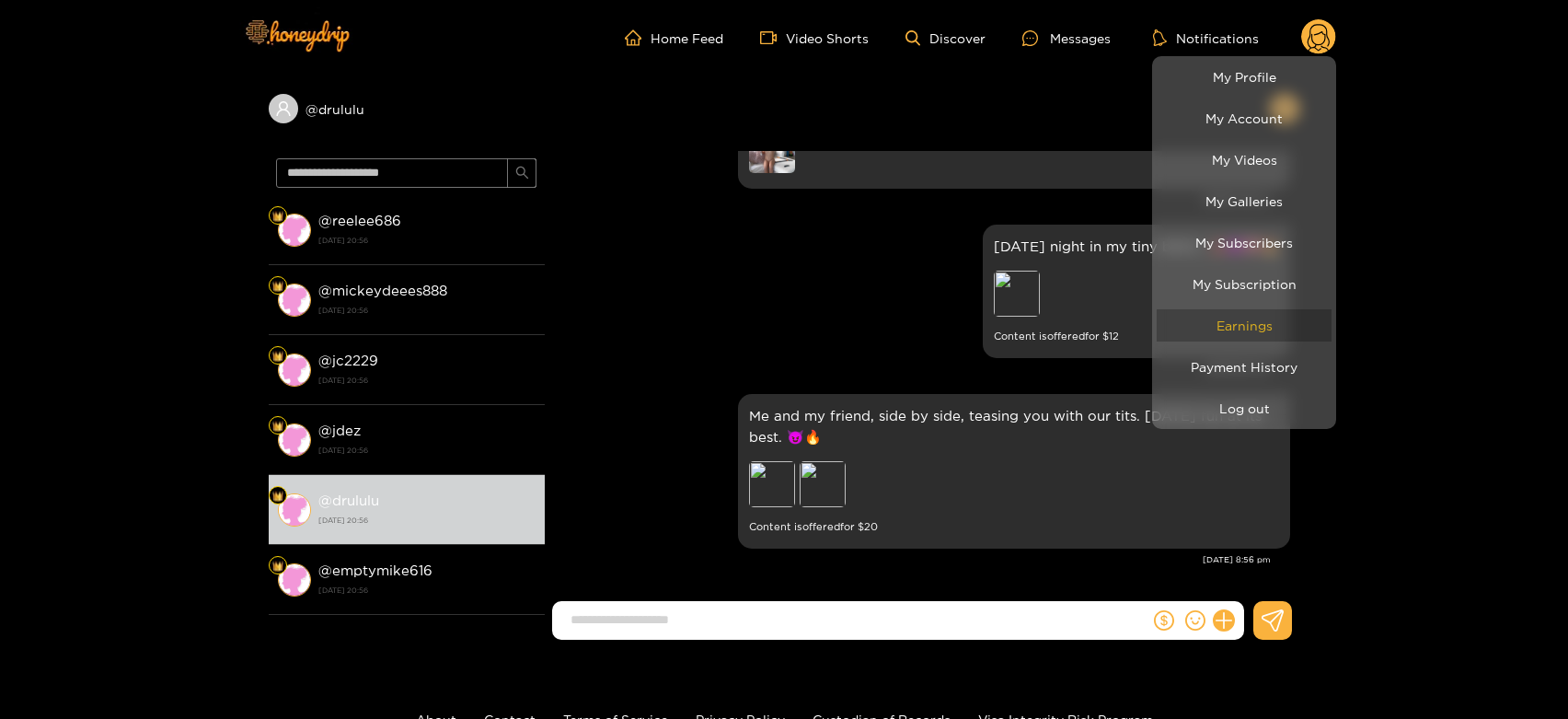
click at [1241, 321] on link "Earnings" at bounding box center [1244, 325] width 175 height 33
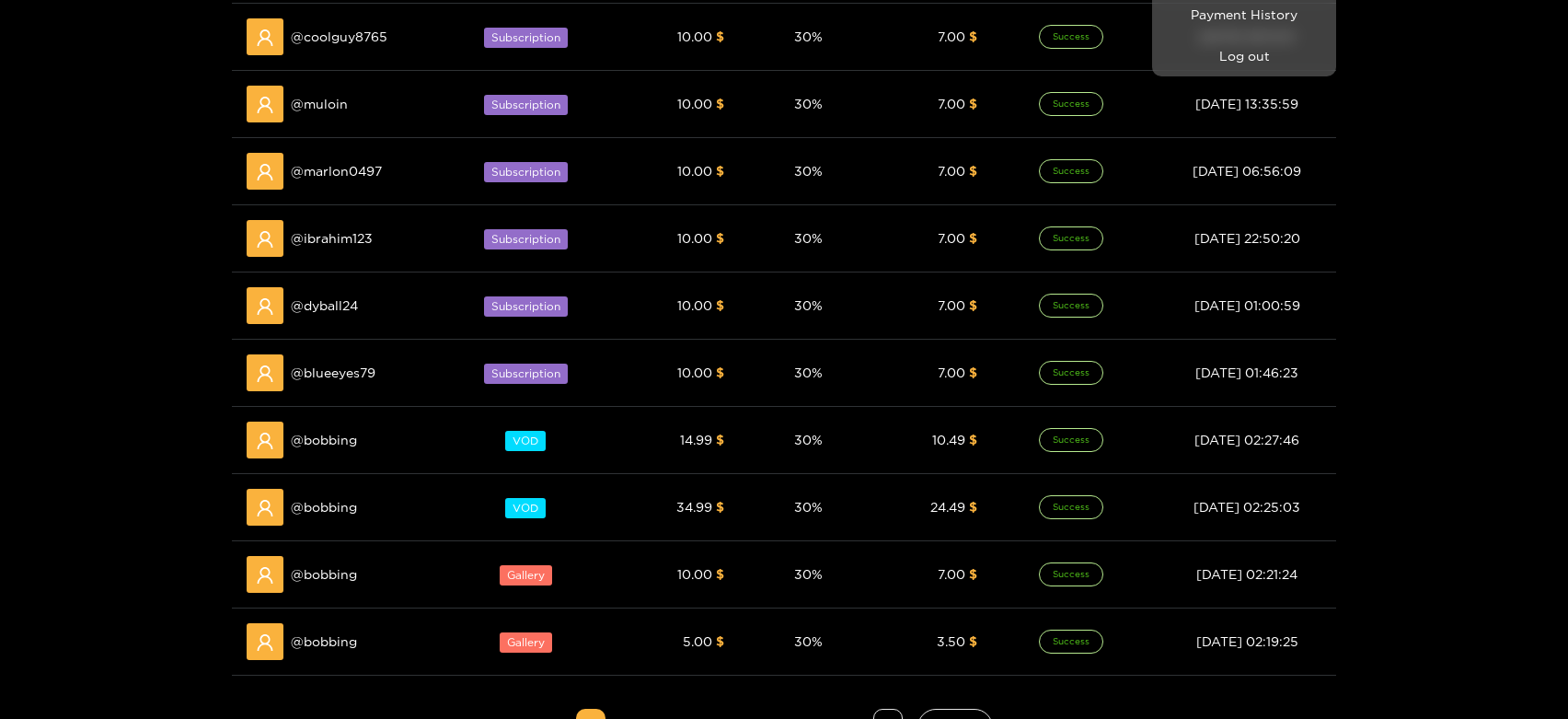
scroll to position [613, 0]
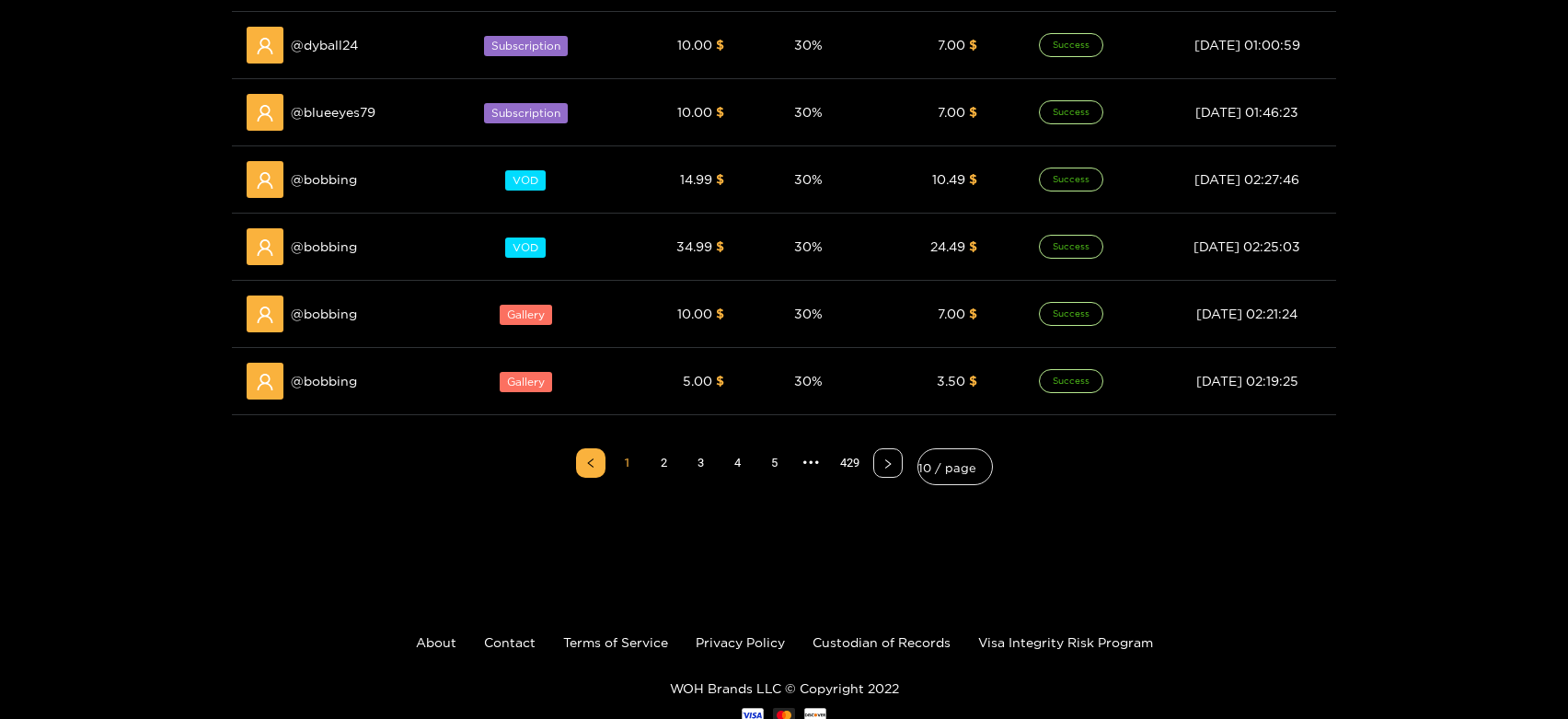
click at [329, 317] on div at bounding box center [784, 360] width 1568 height 719
click at [329, 317] on span "@ bobbing" at bounding box center [324, 314] width 66 height 20
copy span "bobbing"
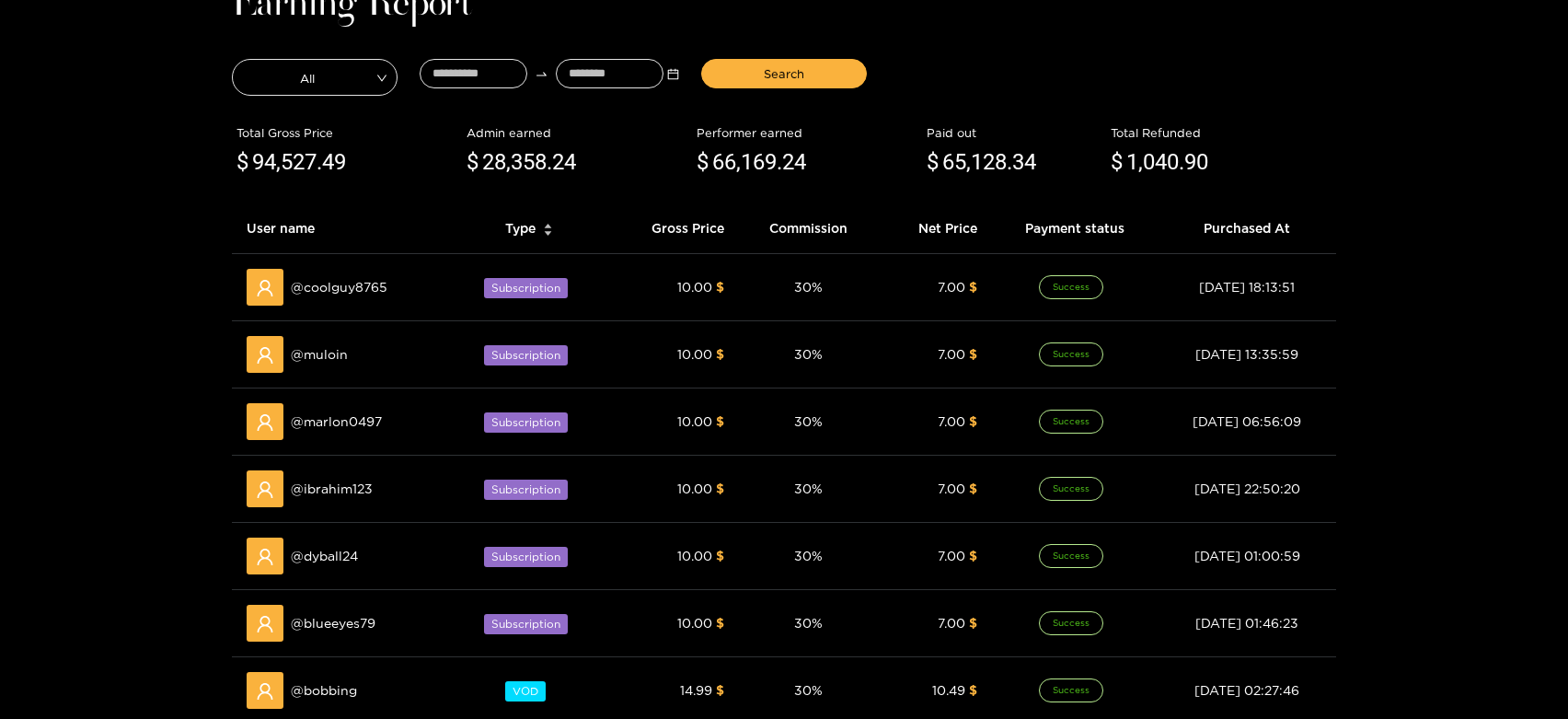
scroll to position [0, 0]
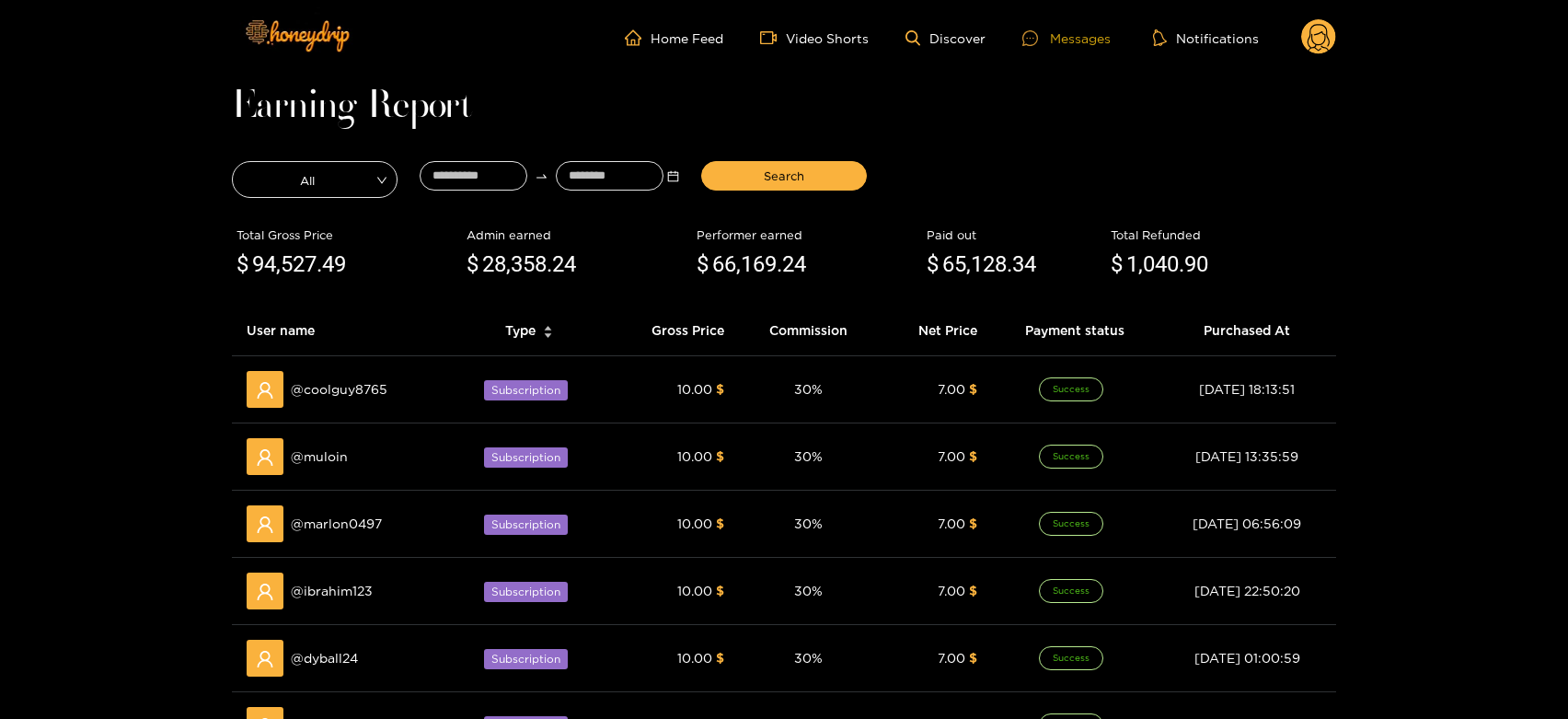
click at [1031, 38] on icon at bounding box center [1030, 38] width 7 height 2
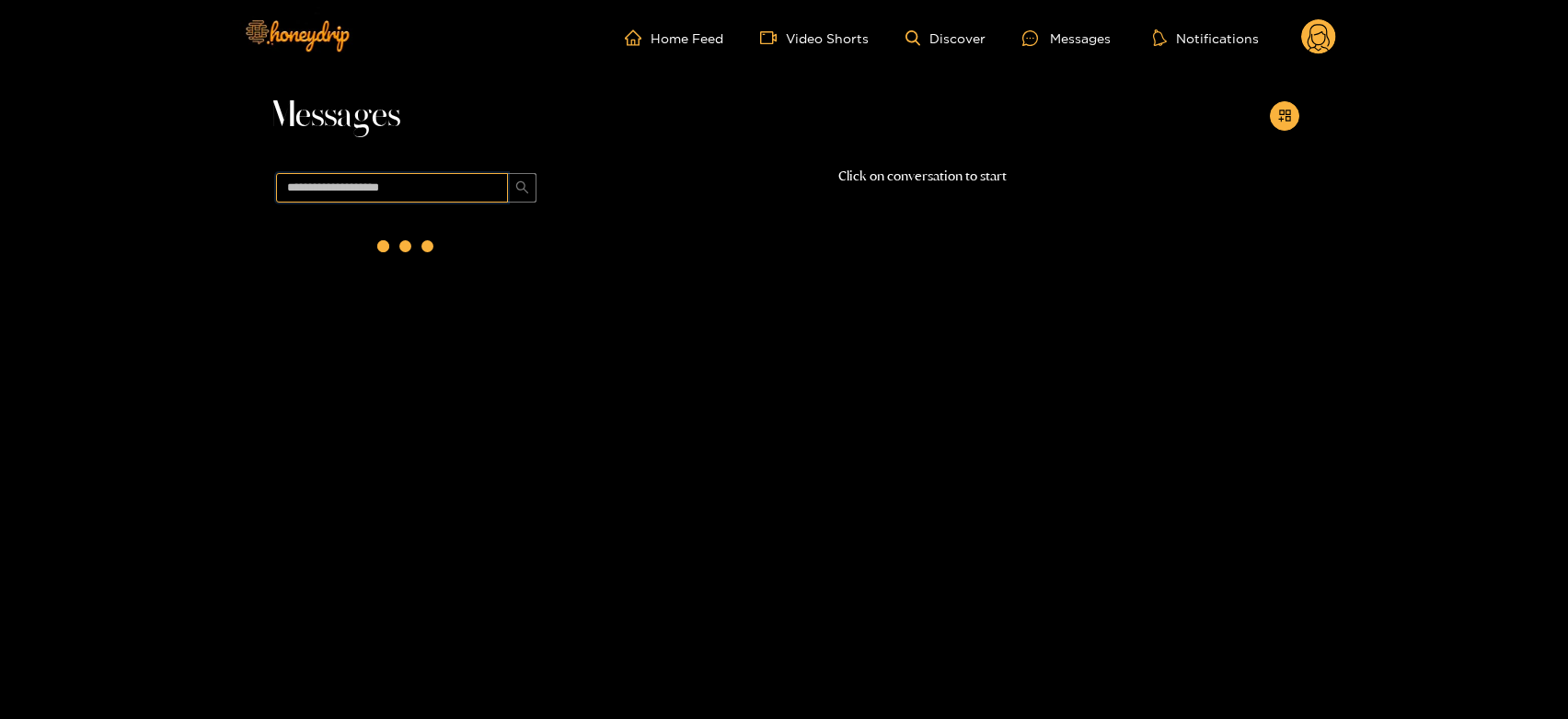
click at [283, 185] on input "text" at bounding box center [392, 188] width 232 height 30
paste input "*******"
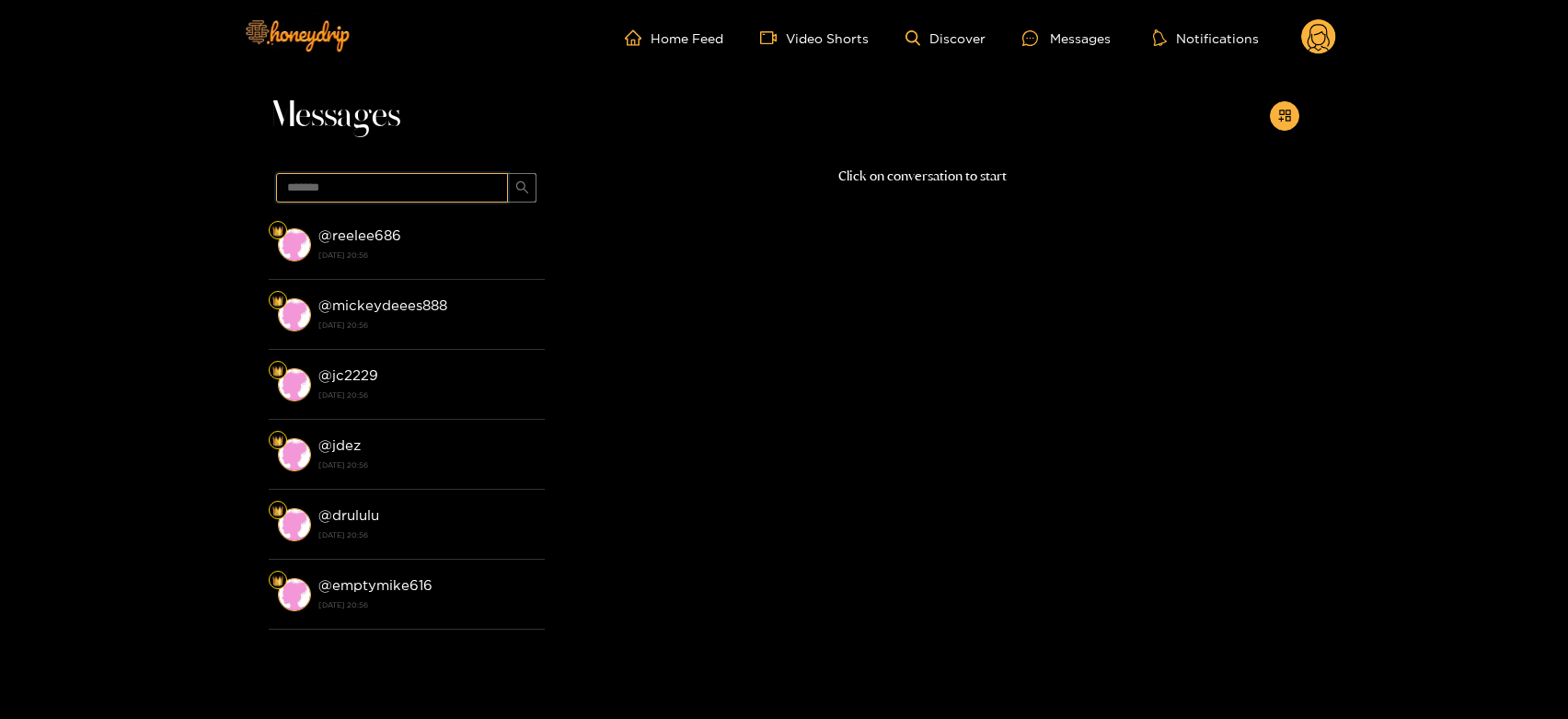
type input "*******"
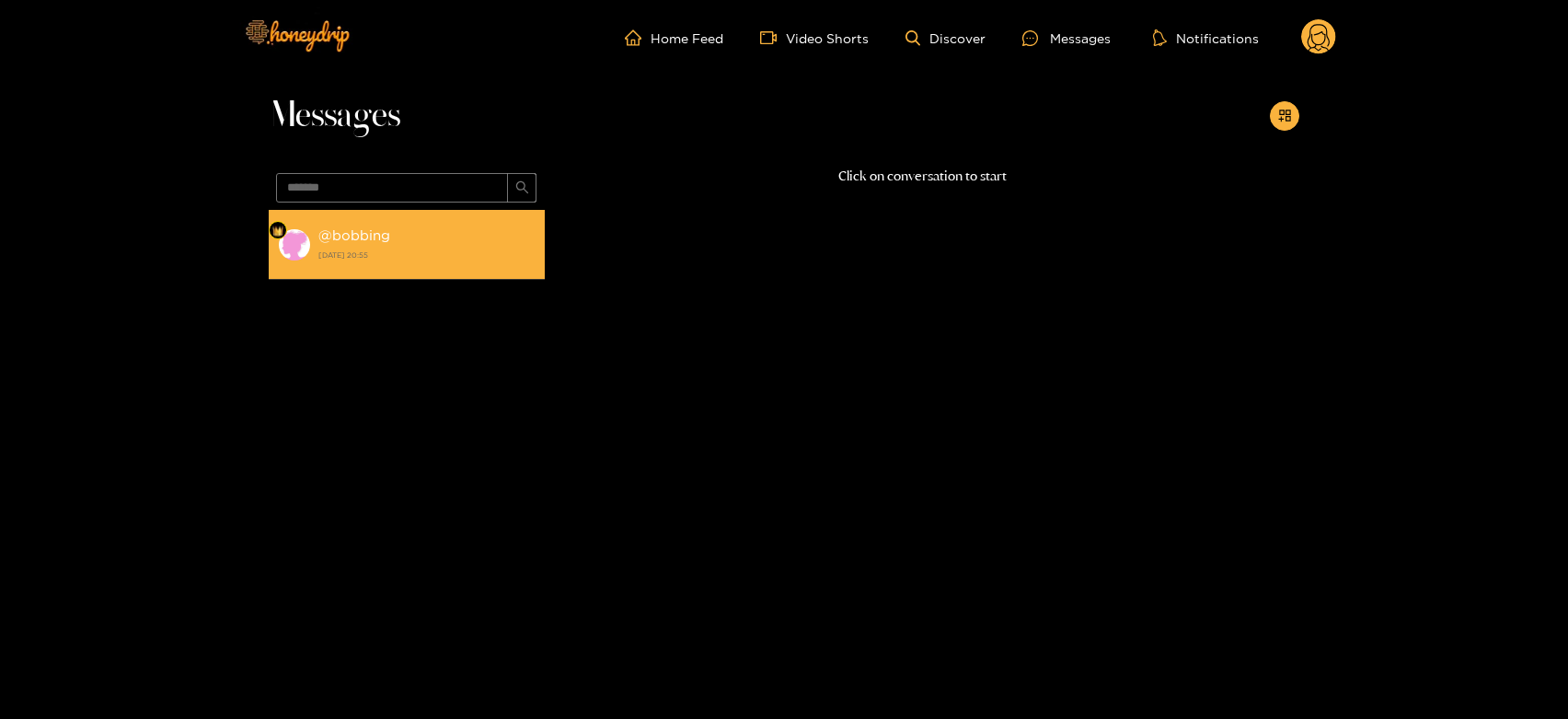
click at [350, 210] on li "@ bobbing [DATE] 20:55" at bounding box center [406, 245] width 276 height 70
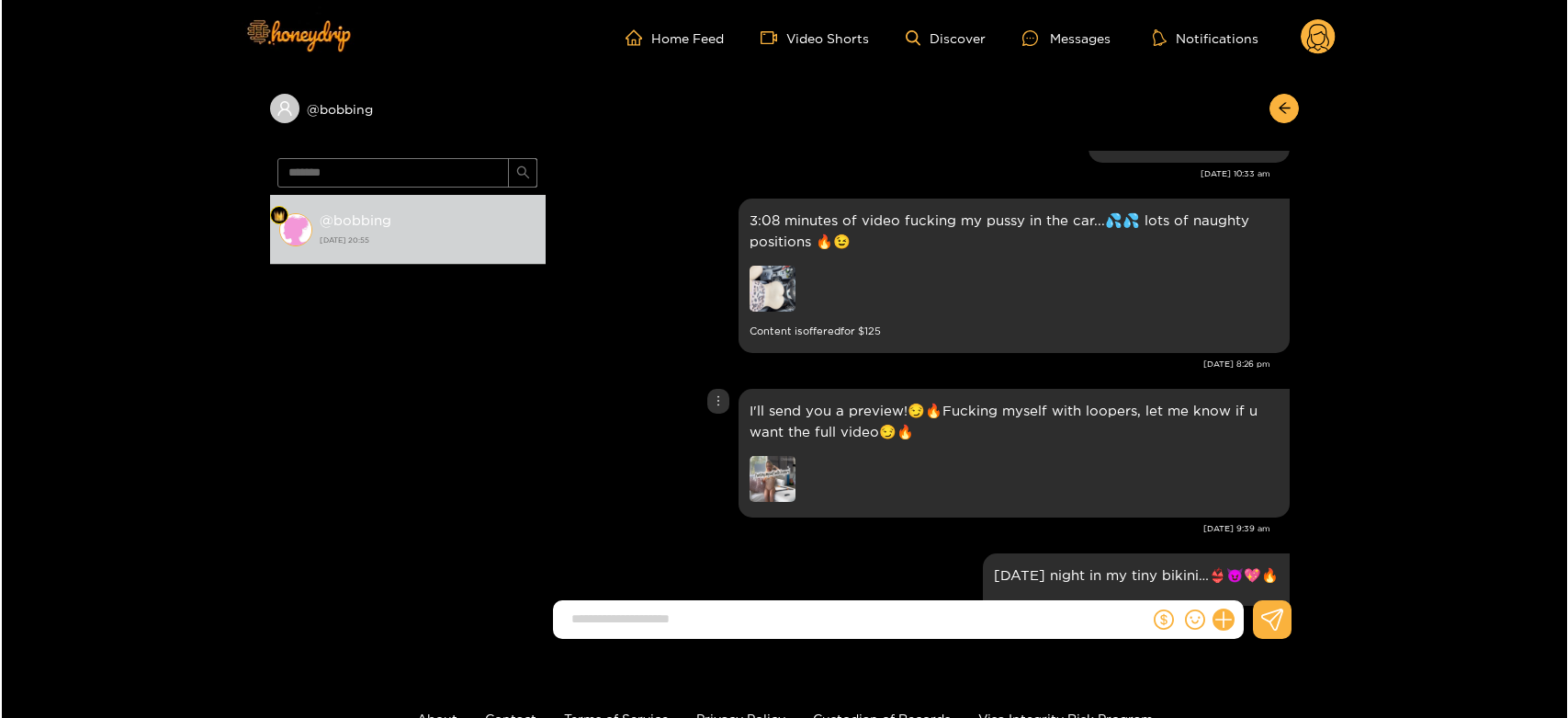
scroll to position [3607, 0]
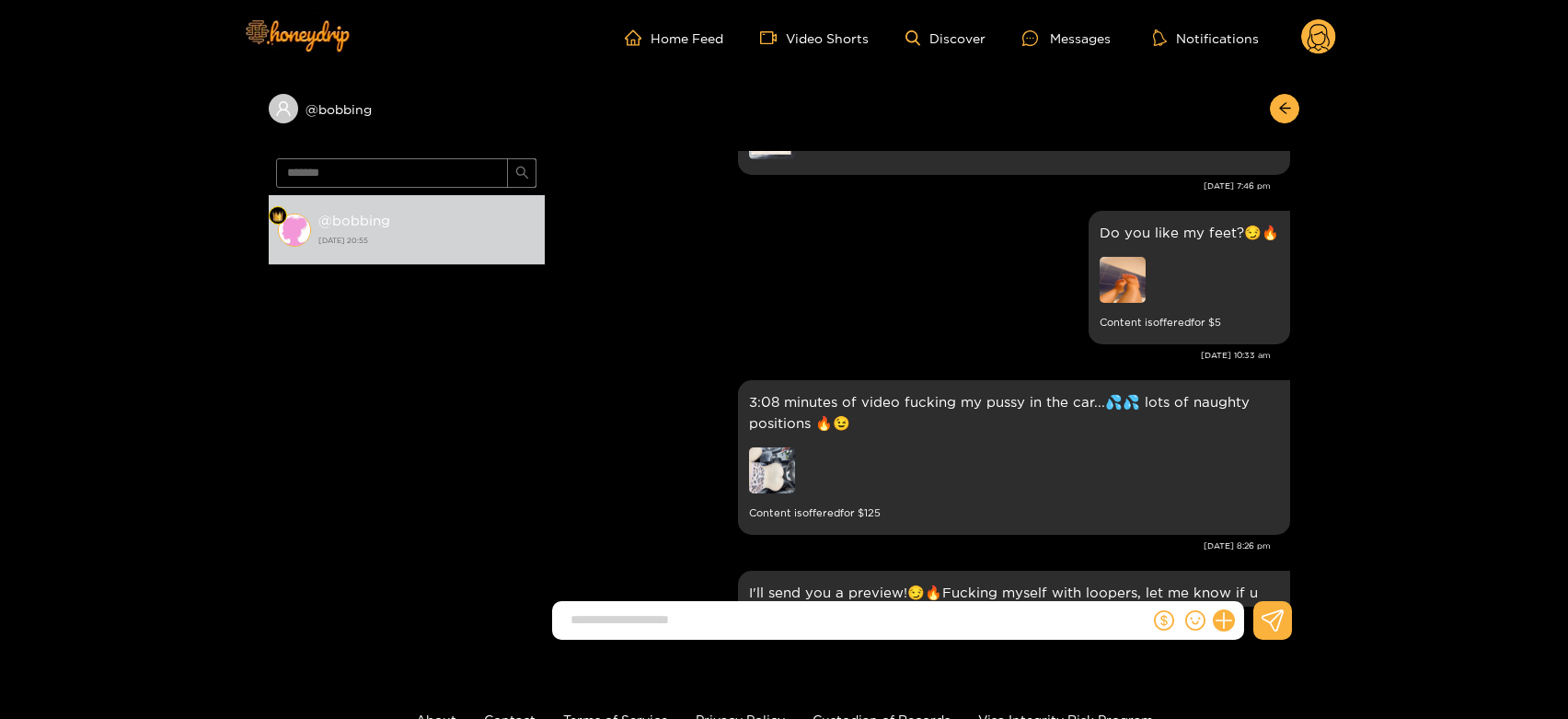
click at [1320, 28] on circle at bounding box center [1318, 37] width 35 height 35
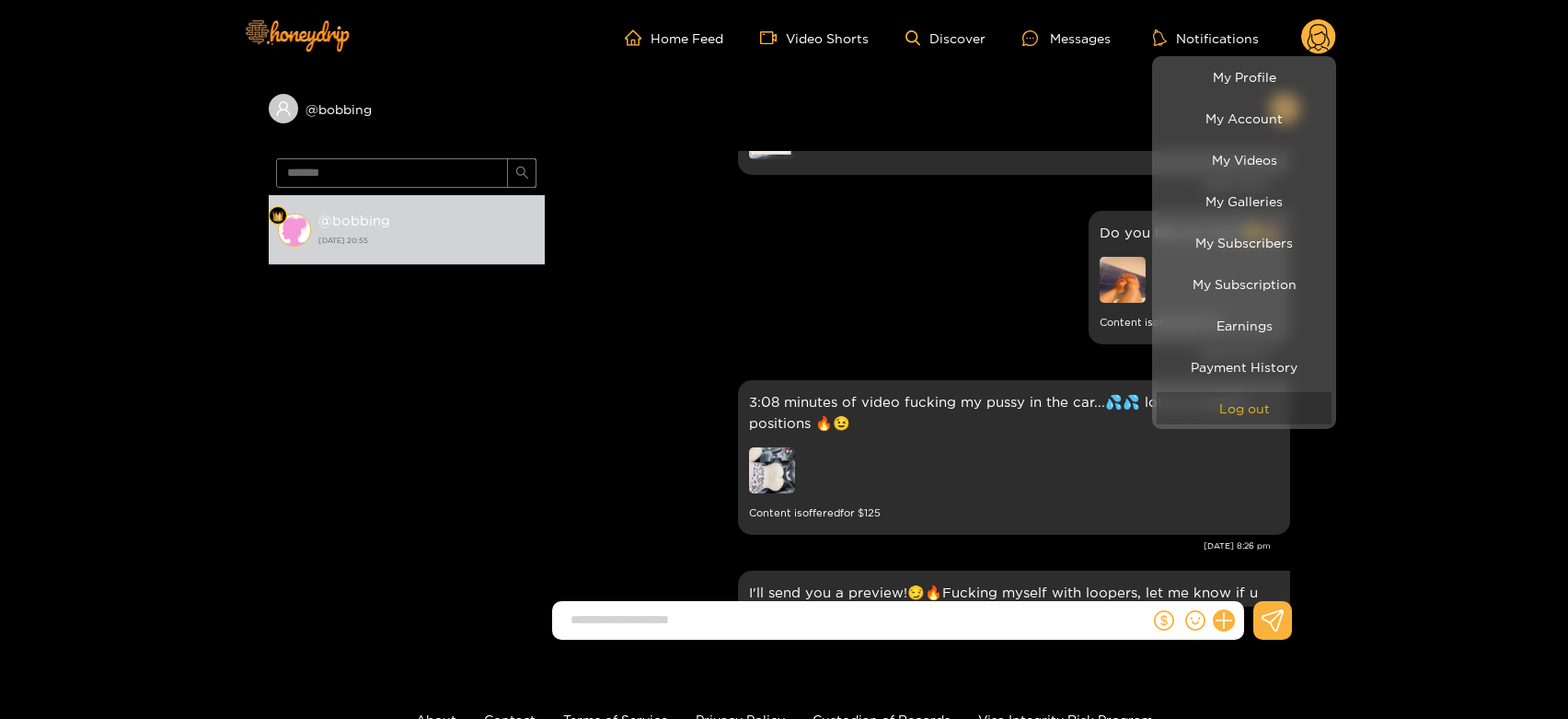
click at [1258, 392] on button "Log out" at bounding box center [1244, 408] width 175 height 33
